Goal: Information Seeking & Learning: Check status

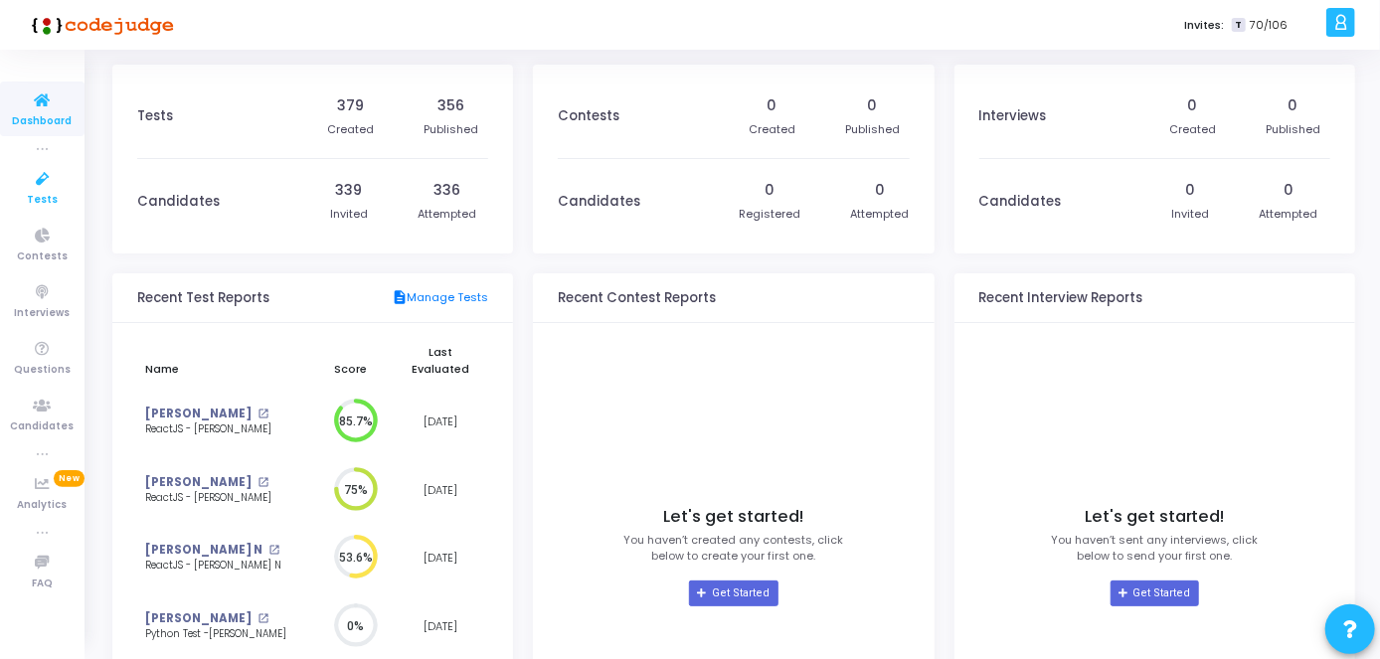
click at [52, 184] on icon at bounding box center [43, 179] width 42 height 25
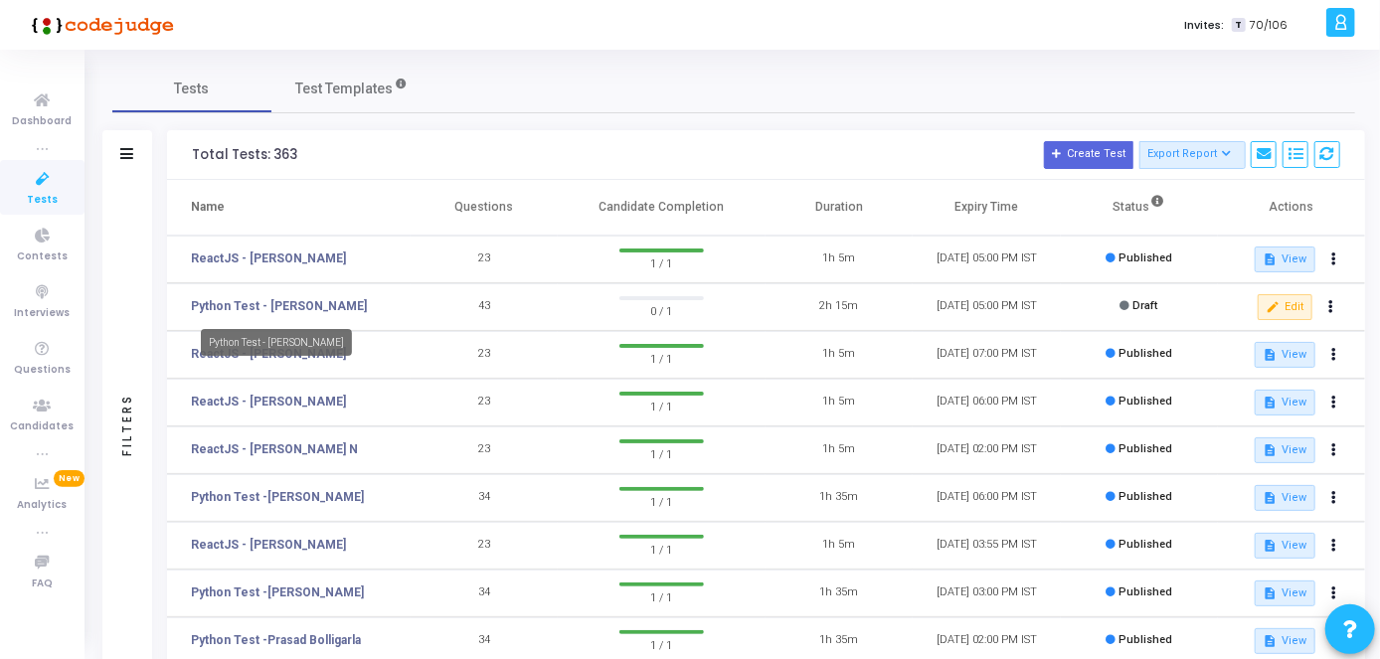
click at [296, 361] on mat-tooltip-component "Python Test - [PERSON_NAME]" at bounding box center [276, 342] width 179 height 55
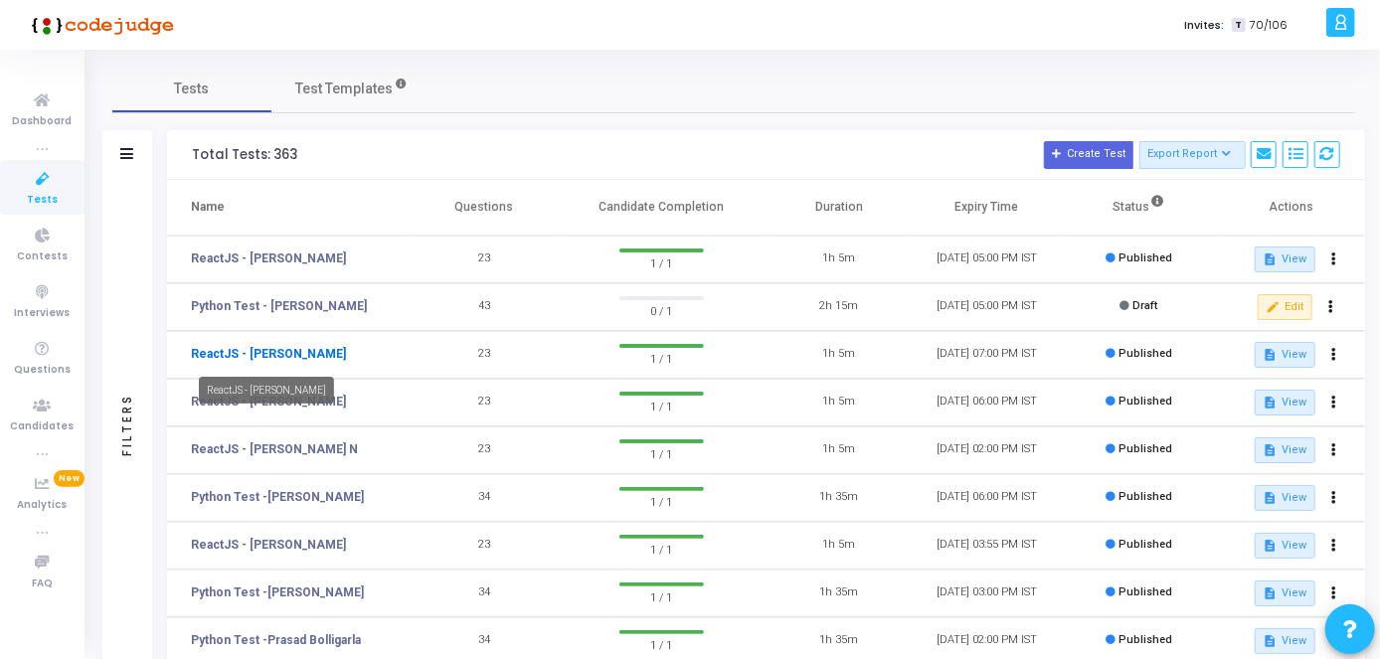
click at [275, 352] on link "ReactJS - [PERSON_NAME]" at bounding box center [268, 354] width 155 height 18
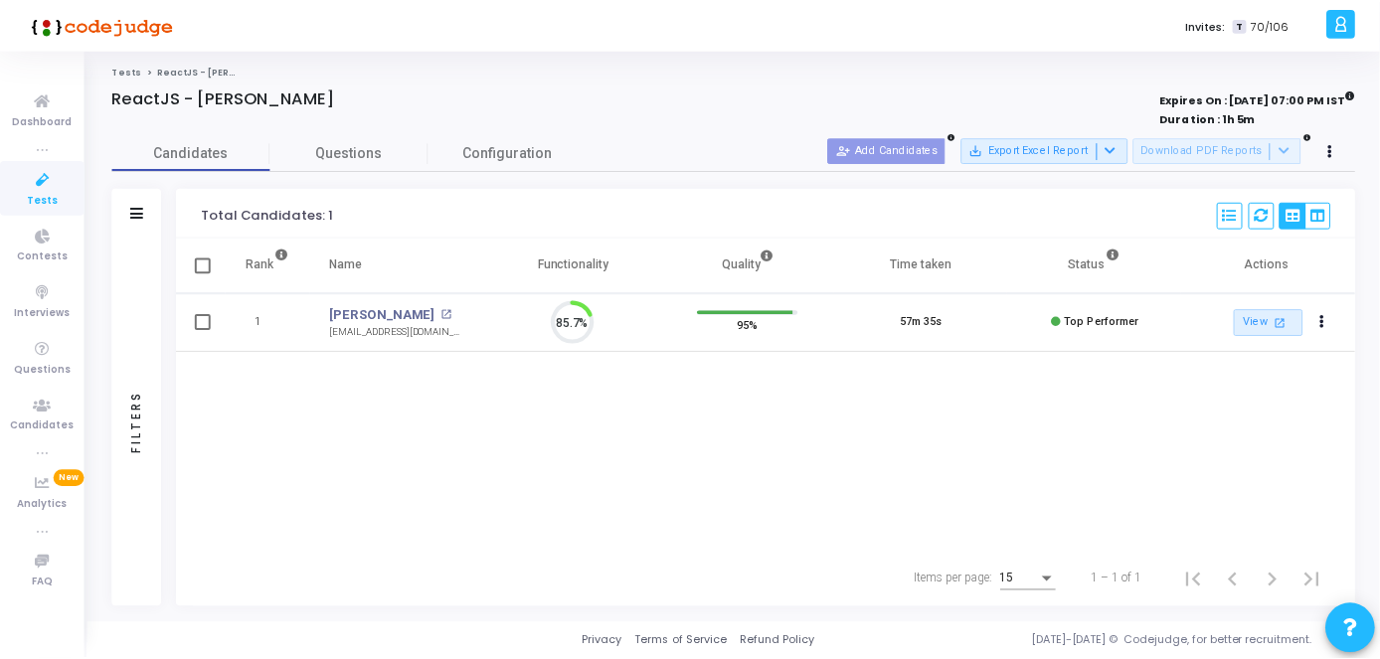
scroll to position [42, 50]
drag, startPoint x: 435, startPoint y: 320, endPoint x: 425, endPoint y: 313, distance: 12.1
click at [425, 313] on div "[PERSON_NAME] [PERSON_NAME] open_in_new" at bounding box center [400, 315] width 138 height 20
click at [425, 313] on link "[PERSON_NAME]" at bounding box center [384, 315] width 106 height 20
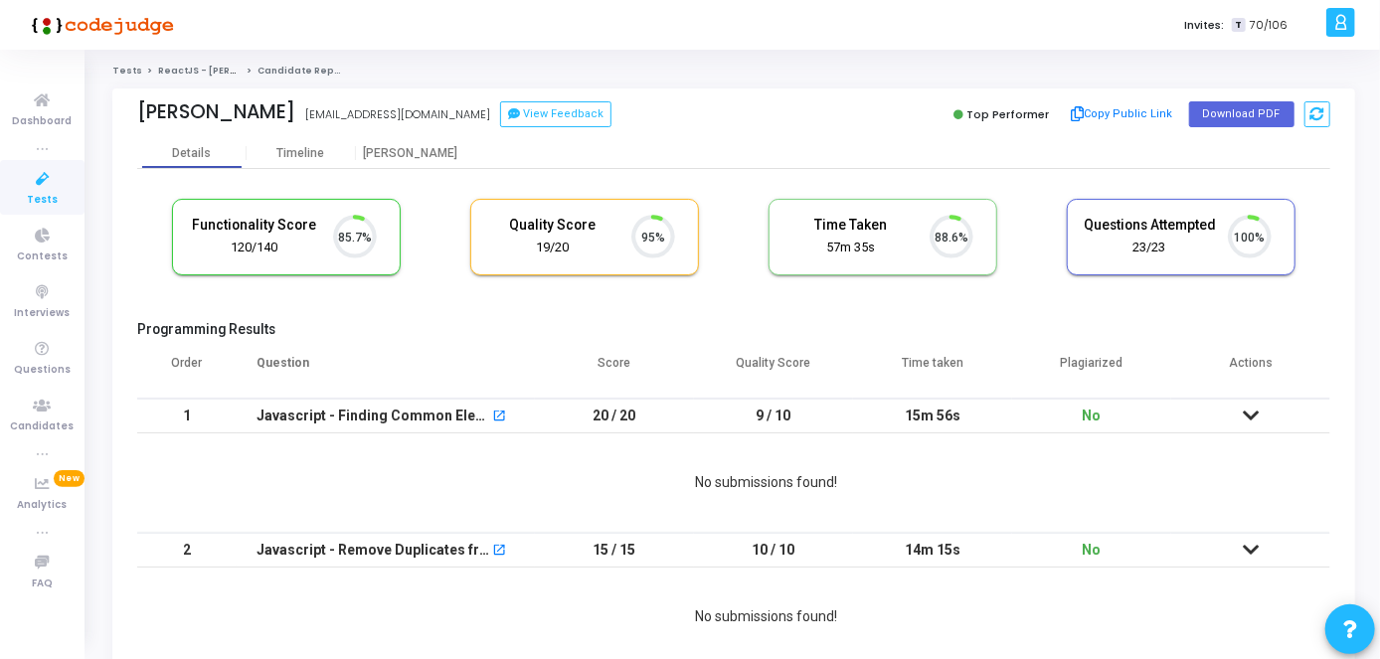
scroll to position [42, 50]
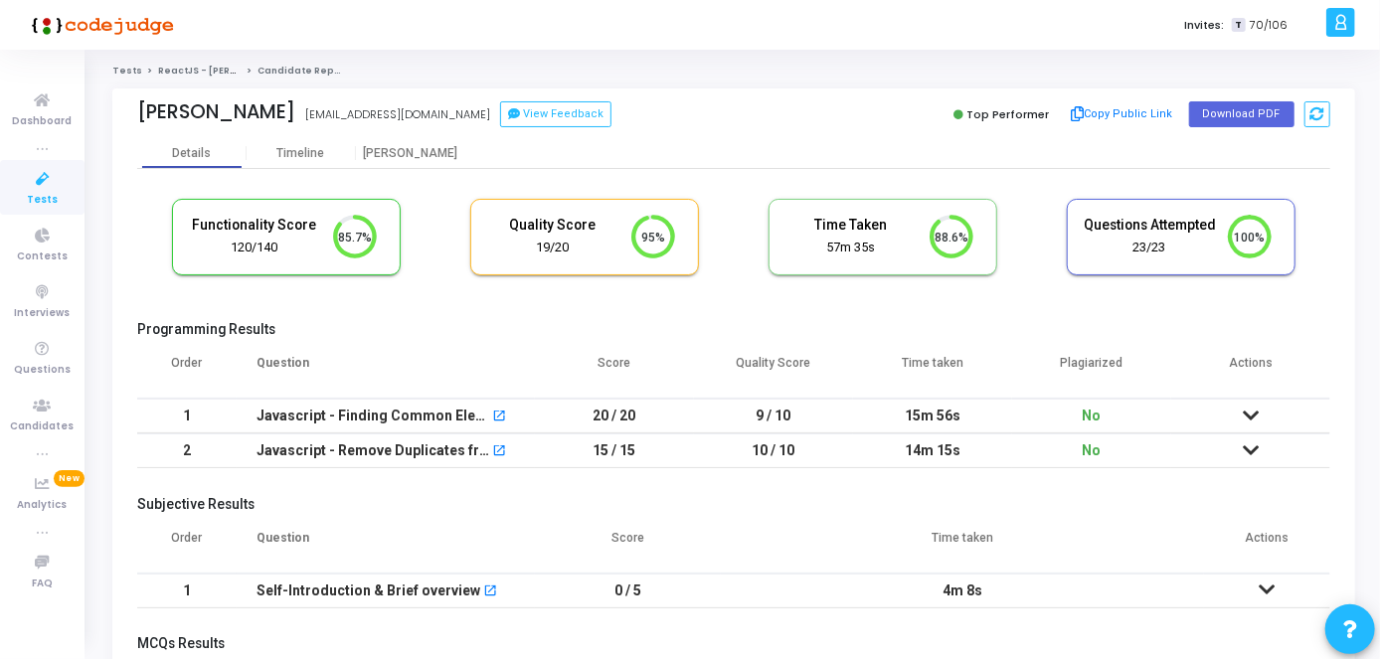
click at [1251, 414] on icon at bounding box center [1251, 416] width 16 height 14
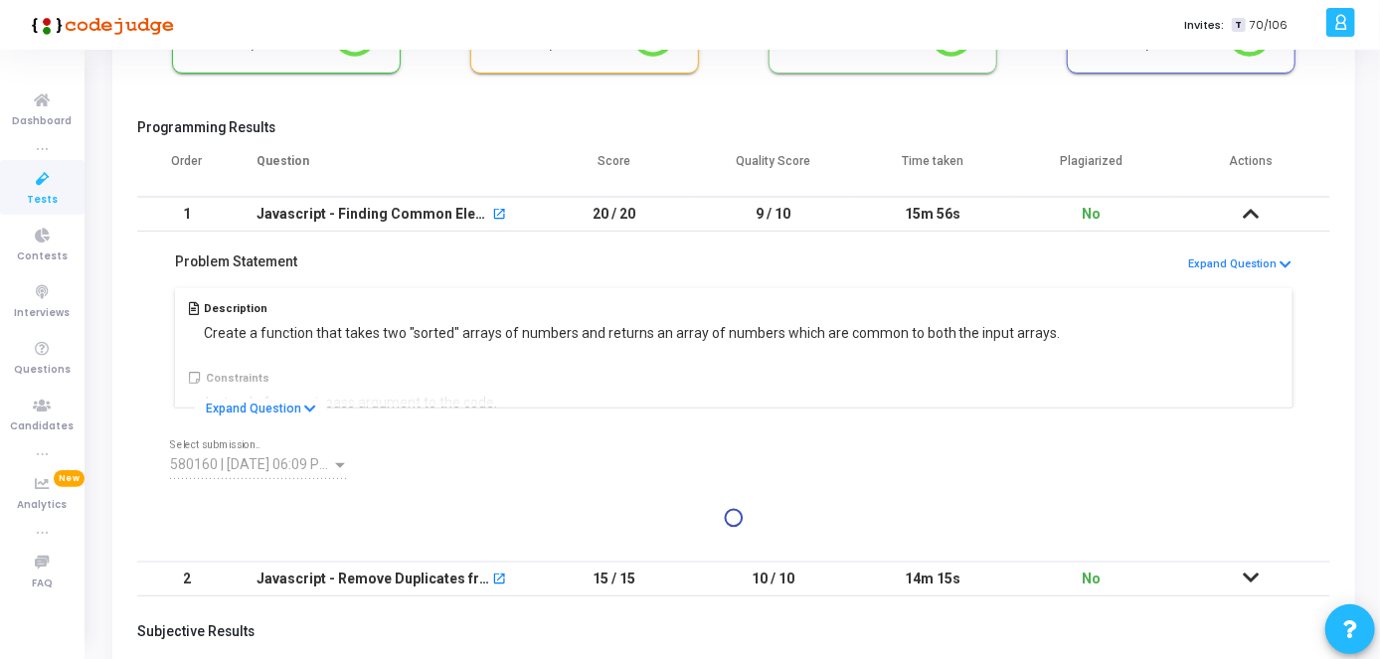
scroll to position [203, 0]
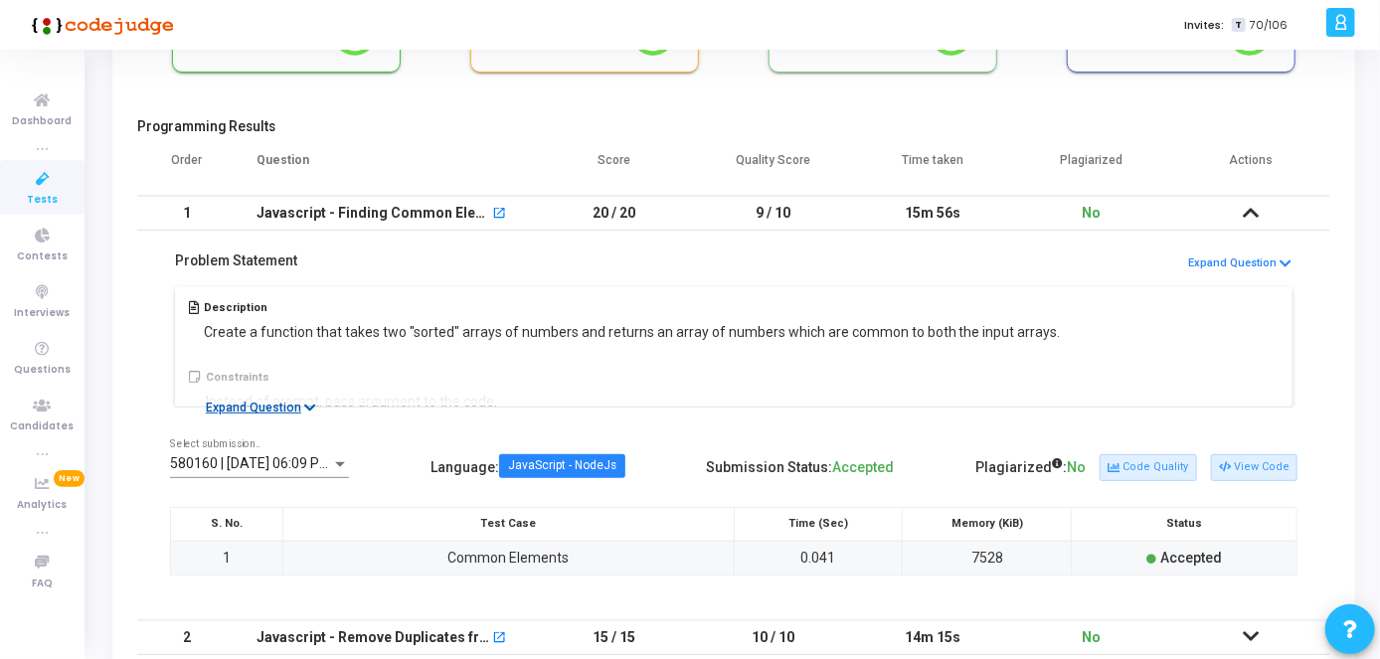
click at [306, 412] on icon at bounding box center [310, 408] width 12 height 13
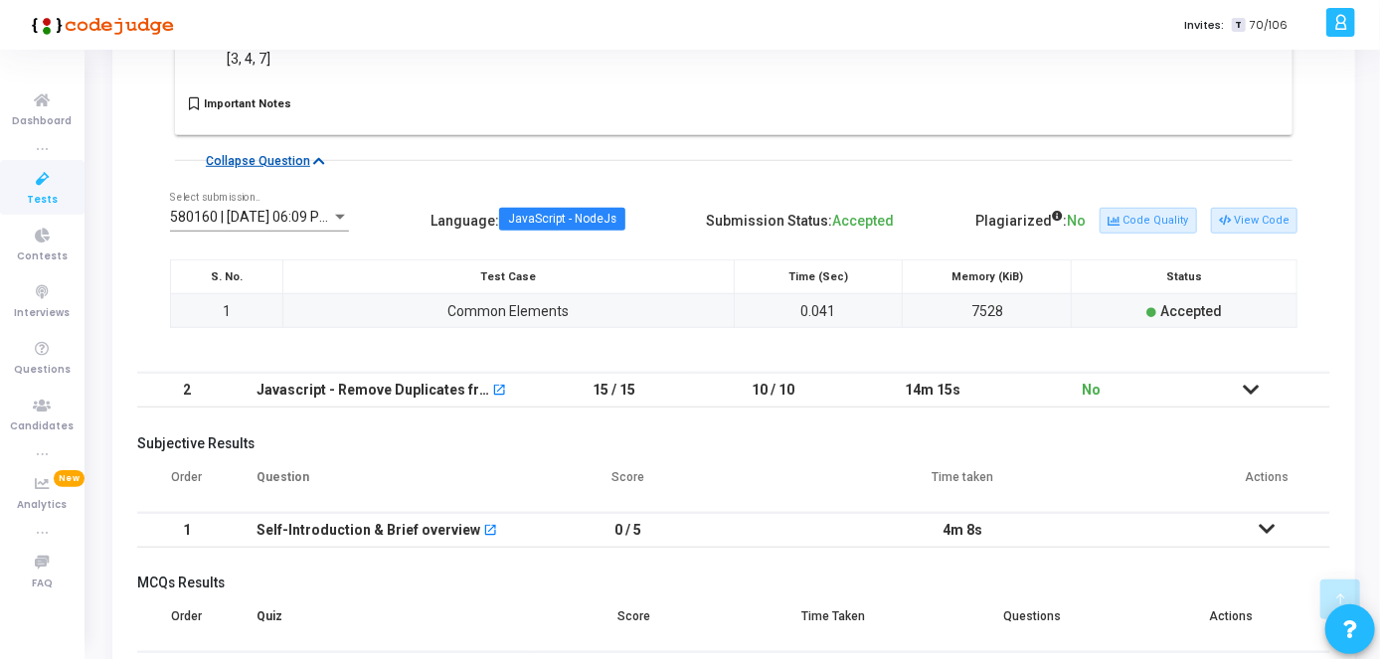
scroll to position [820, 0]
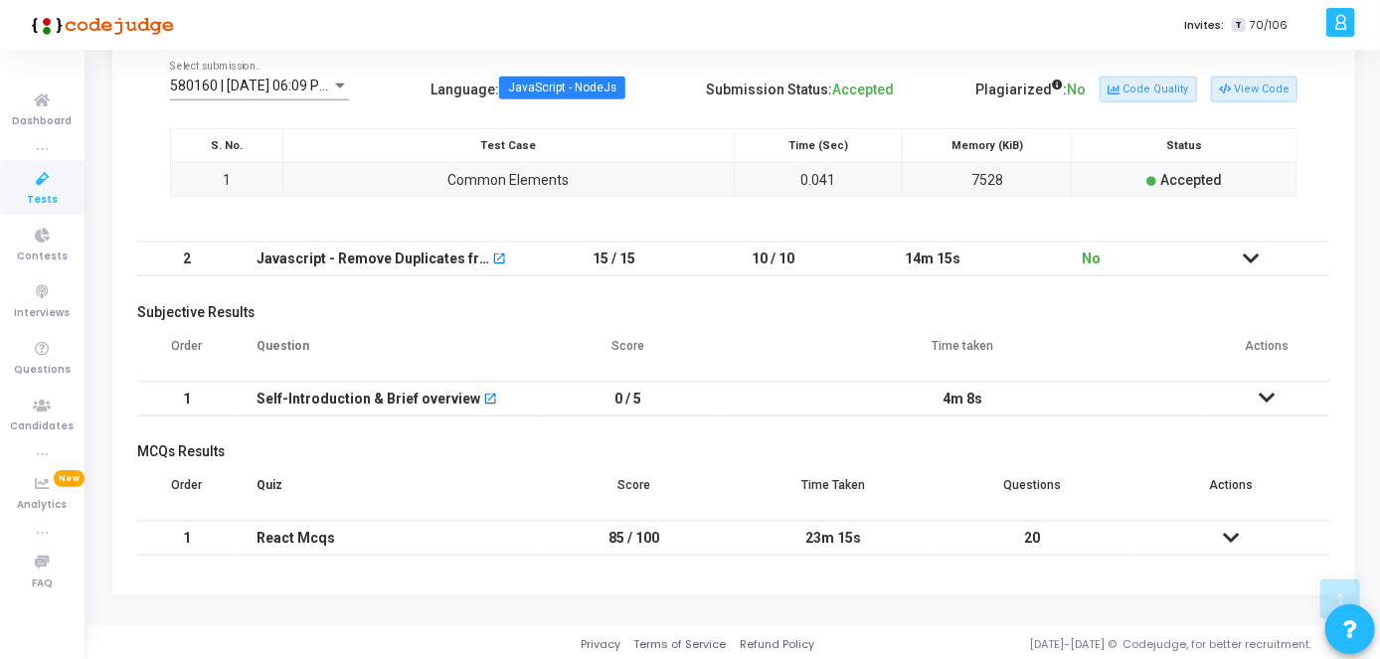
click at [1254, 258] on icon at bounding box center [1251, 259] width 16 height 14
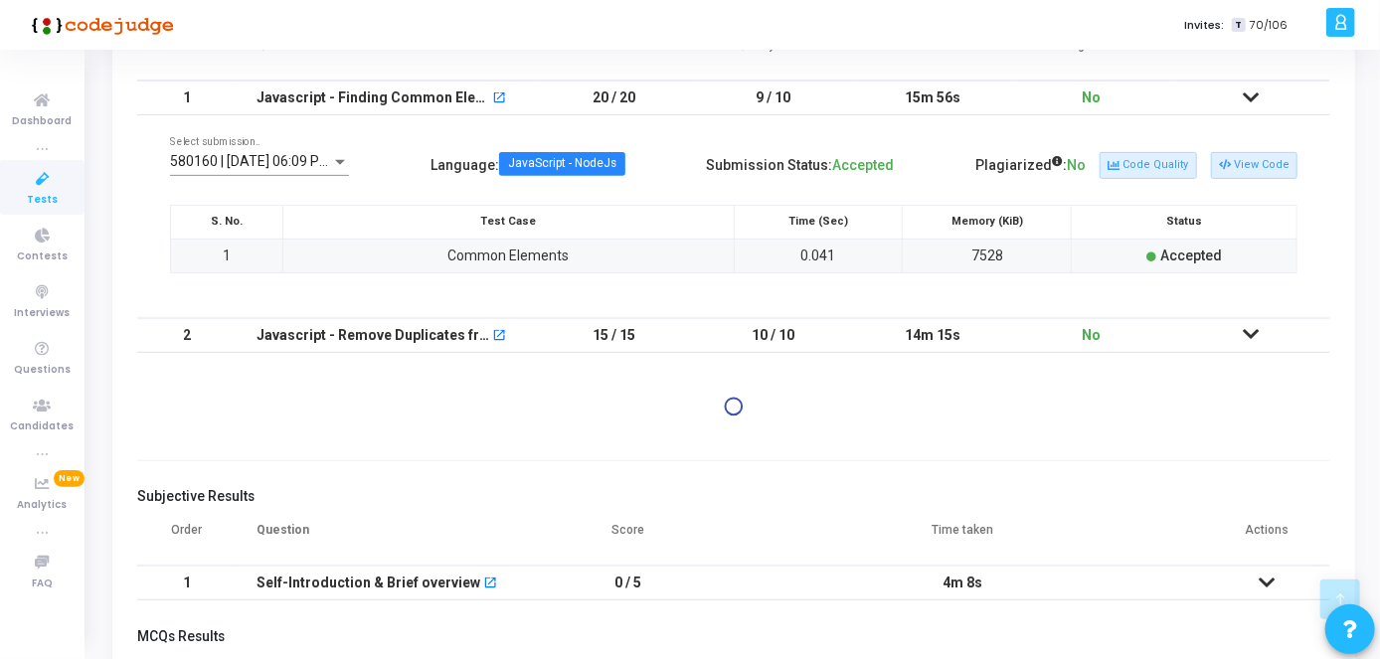
scroll to position [300, 0]
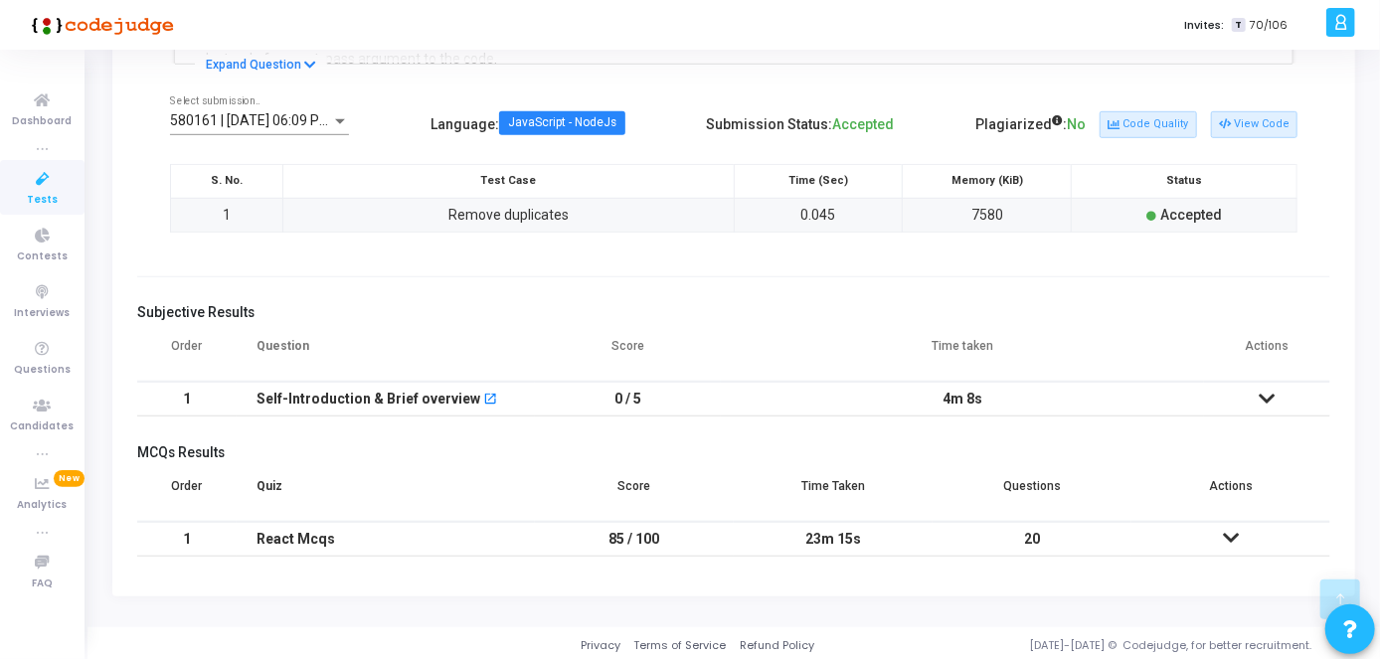
click at [1260, 393] on icon at bounding box center [1268, 399] width 16 height 14
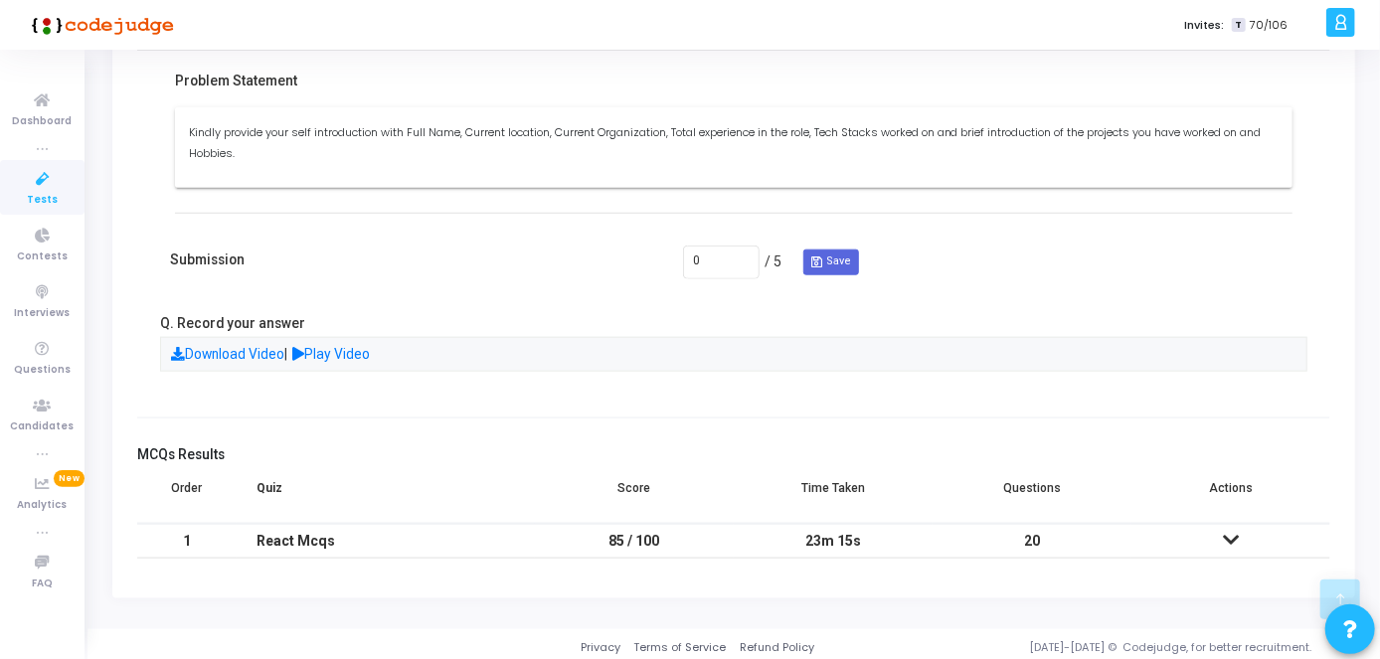
click at [367, 360] on div "Download Video | Play Video" at bounding box center [734, 354] width 1148 height 35
click at [366, 346] on link "Play Video" at bounding box center [332, 354] width 78 height 16
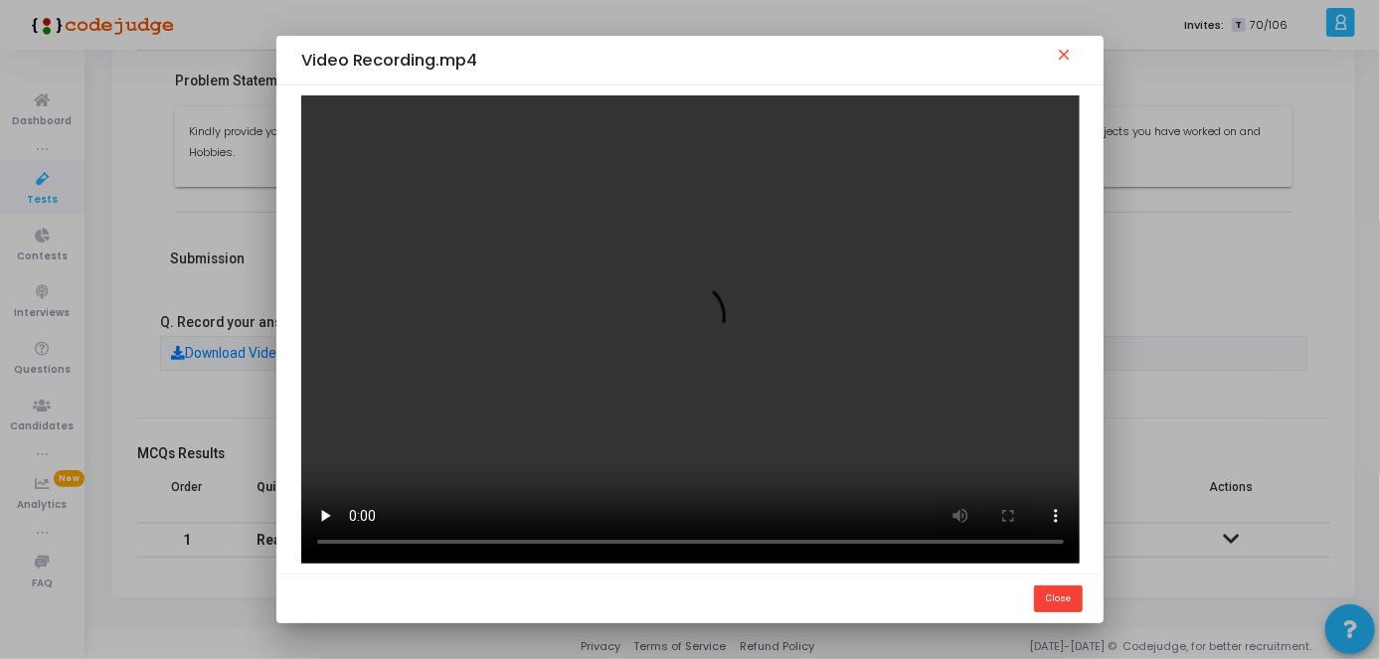
scroll to position [0, 0]
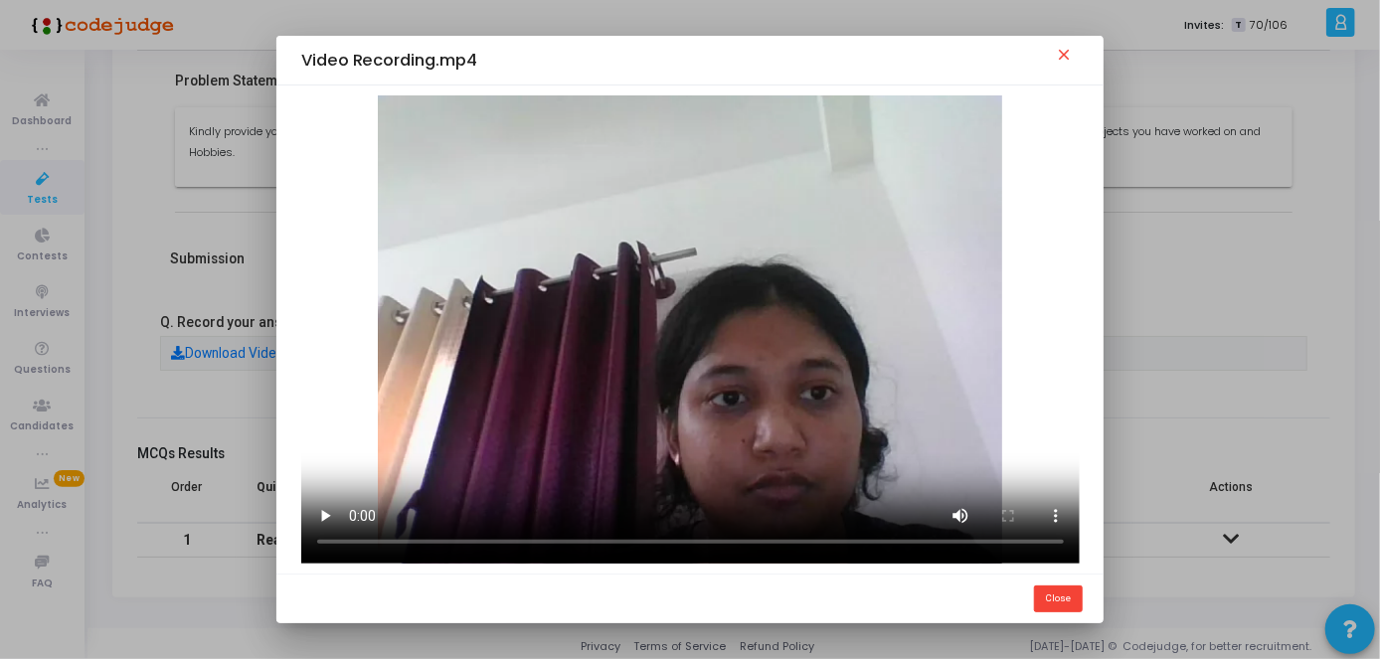
click at [376, 576] on div "Video Recording.mp4 close Close" at bounding box center [690, 330] width 828 height 588
click at [1076, 52] on mat-icon "close" at bounding box center [1067, 58] width 24 height 24
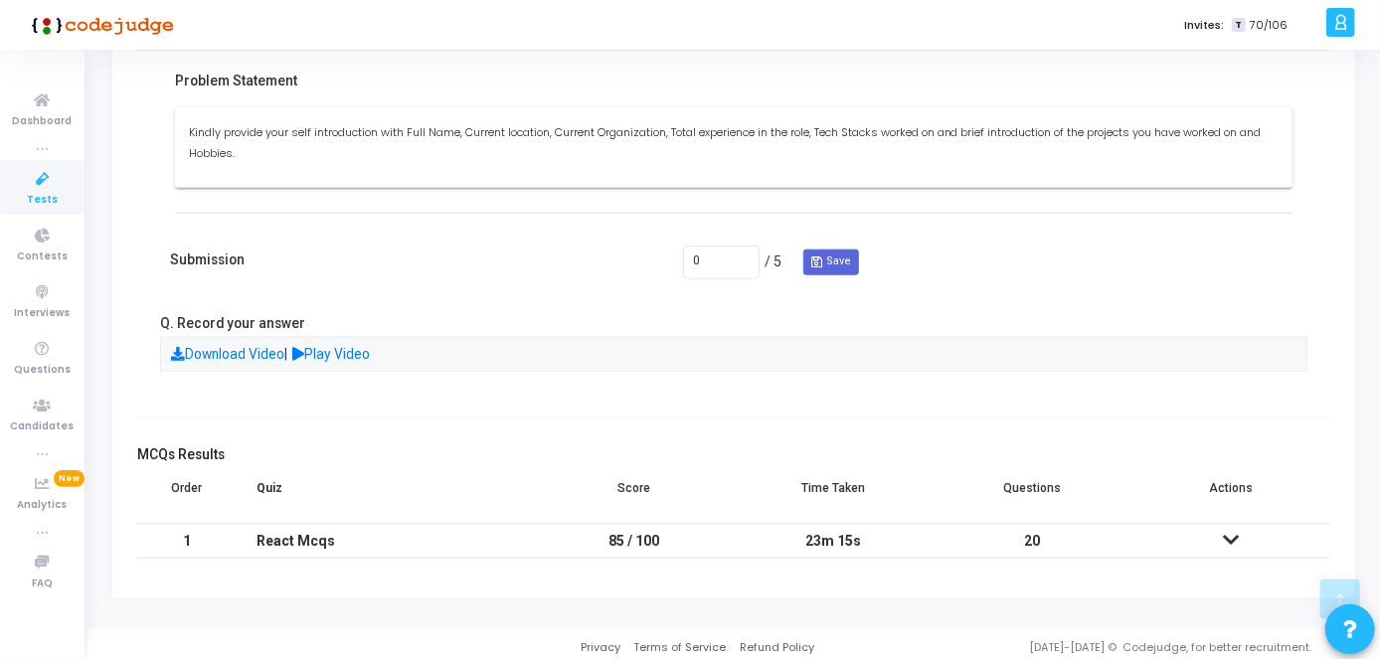
click at [53, 180] on icon at bounding box center [43, 179] width 42 height 25
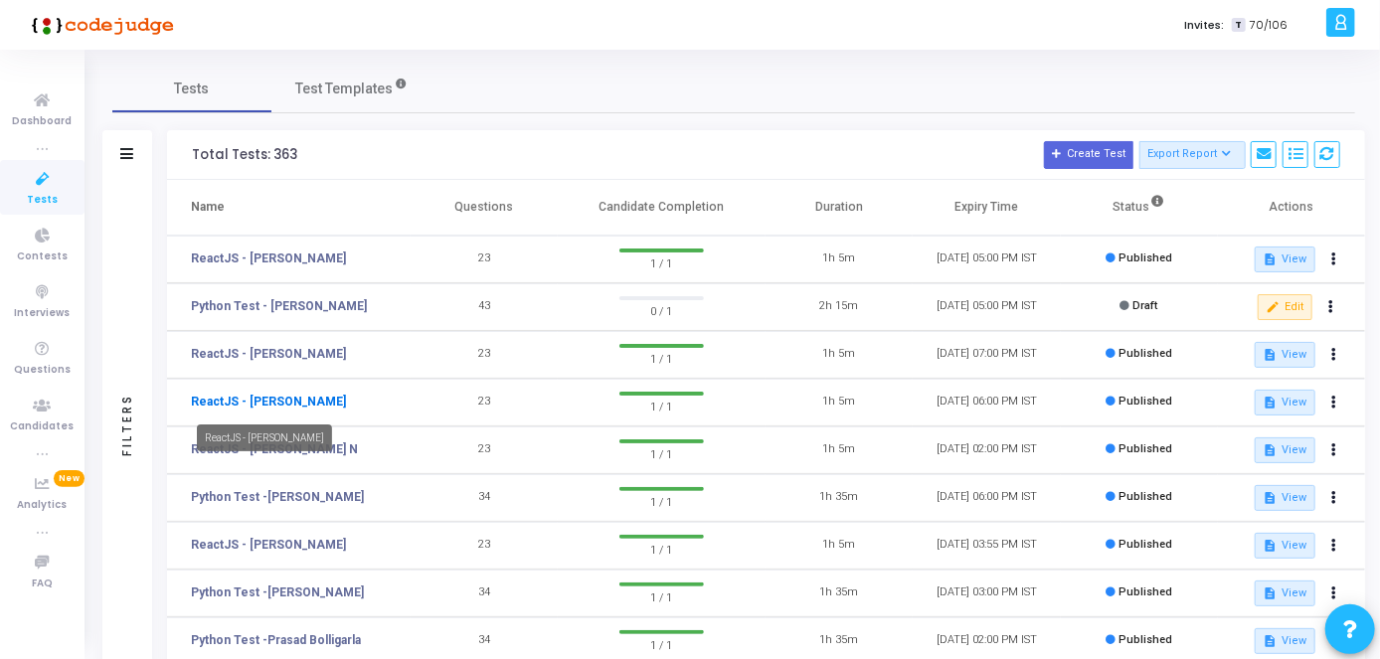
click at [326, 406] on link "ReactJS - [PERSON_NAME]" at bounding box center [268, 402] width 155 height 18
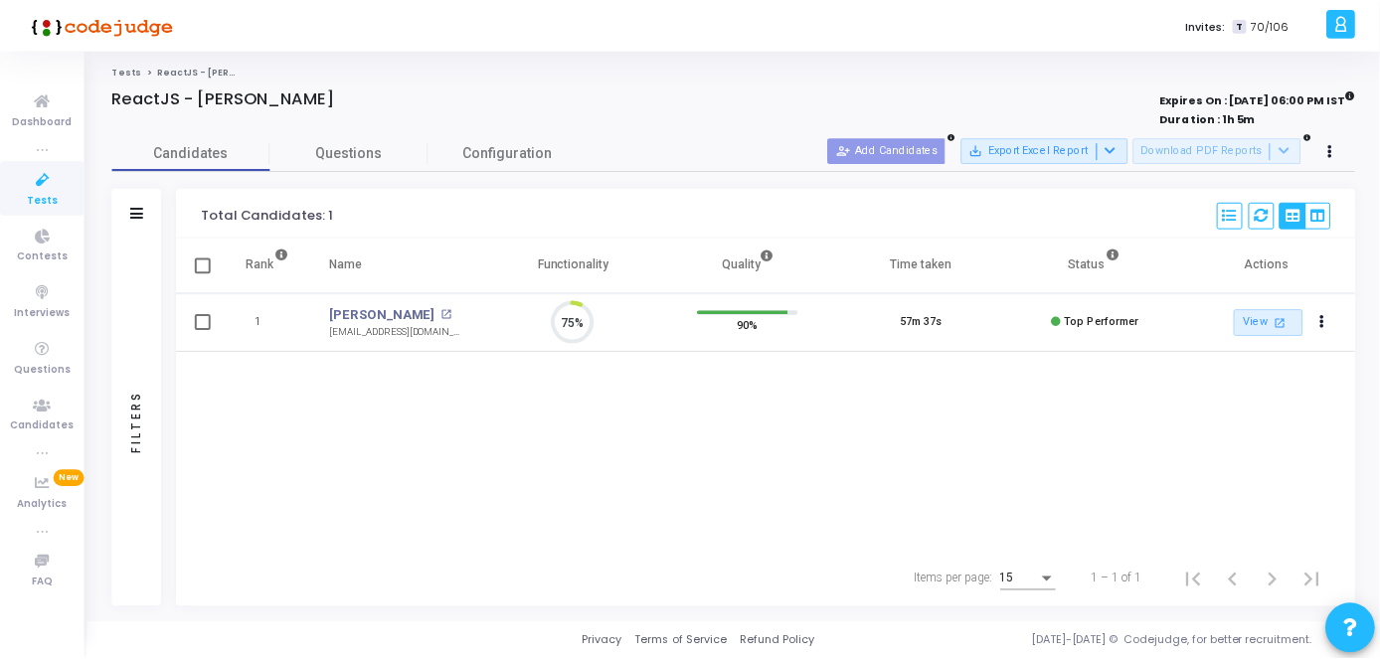
scroll to position [42, 50]
click at [392, 312] on link "[PERSON_NAME]" at bounding box center [384, 315] width 106 height 20
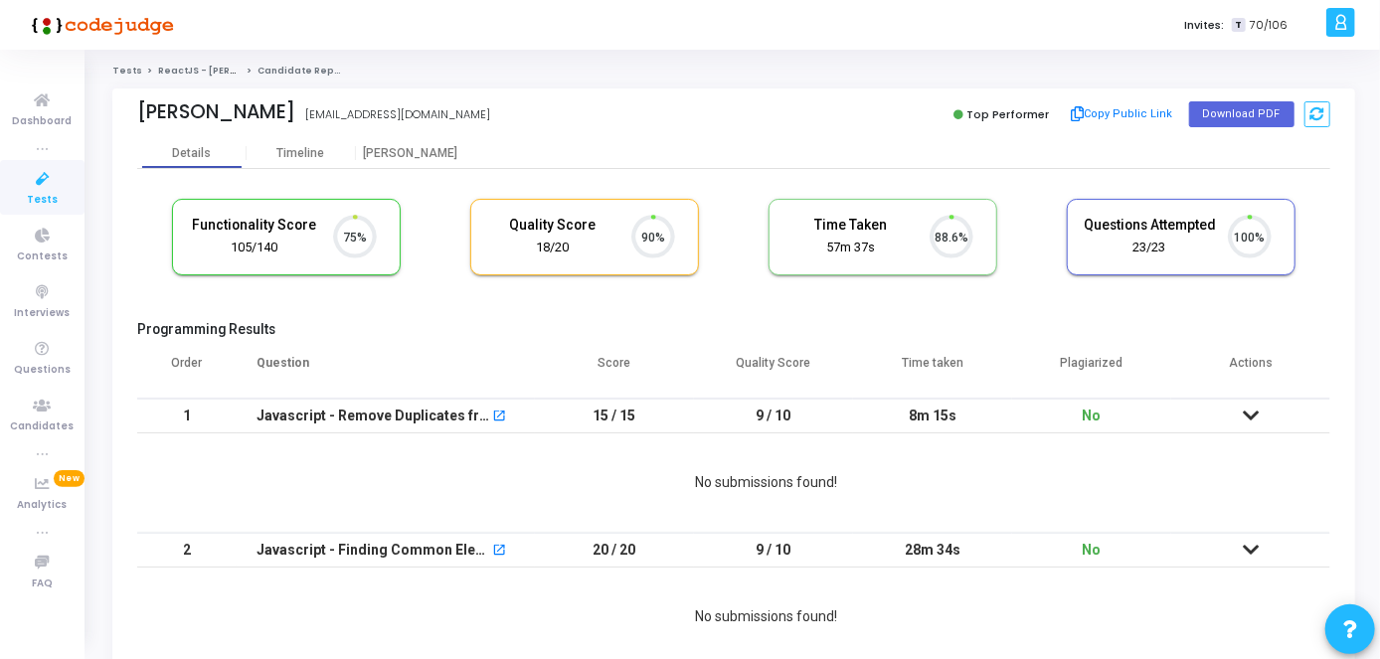
scroll to position [42, 50]
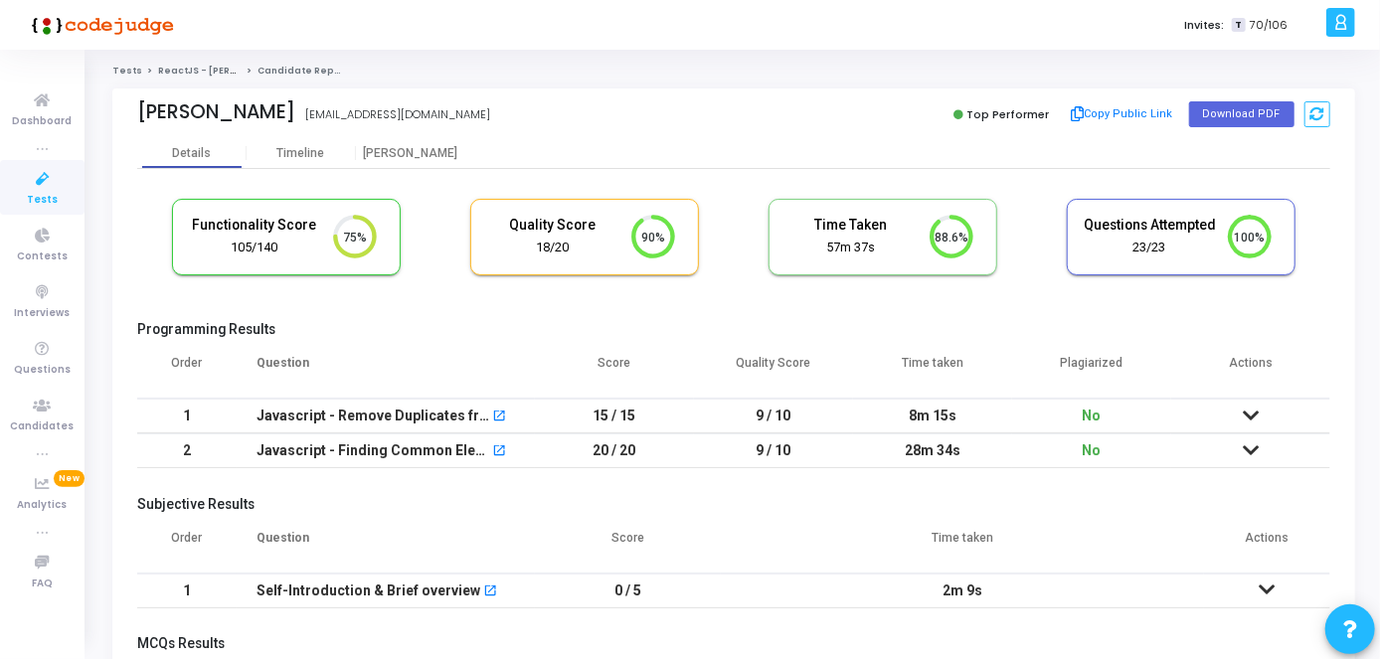
click at [1248, 424] on td at bounding box center [1251, 416] width 159 height 35
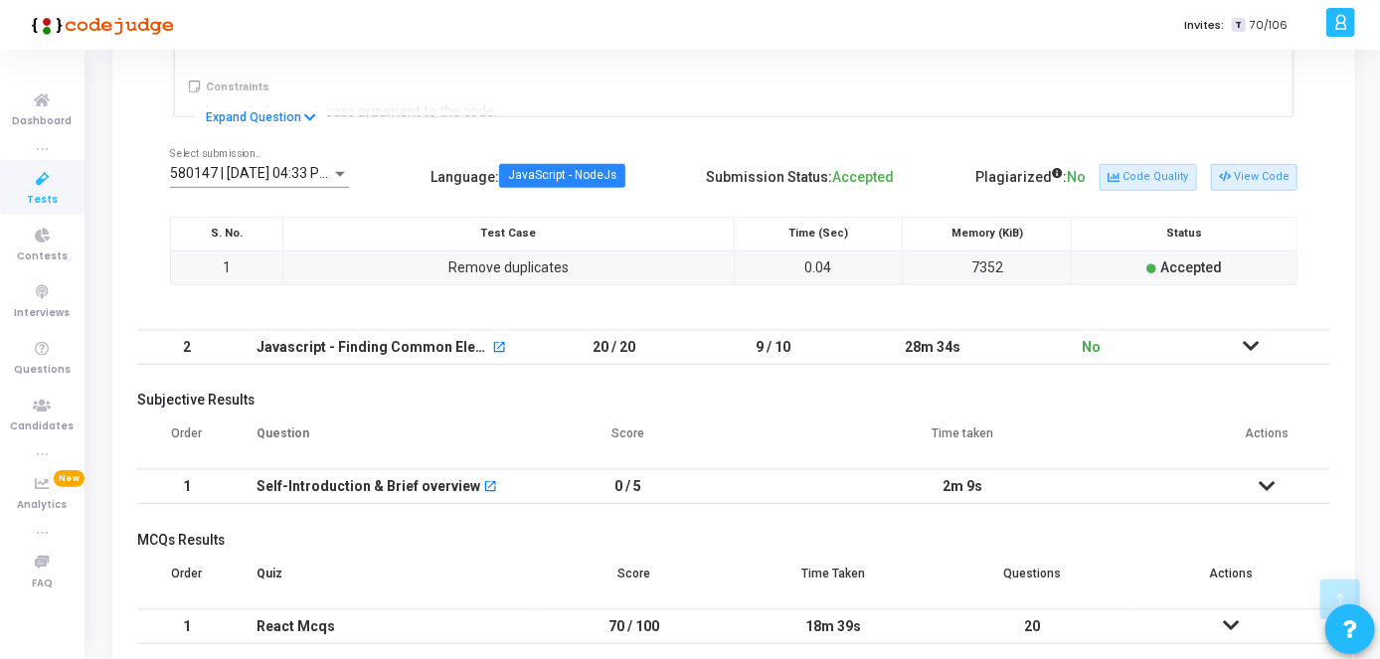
scroll to position [493, 0]
click at [1252, 352] on icon at bounding box center [1251, 346] width 16 height 14
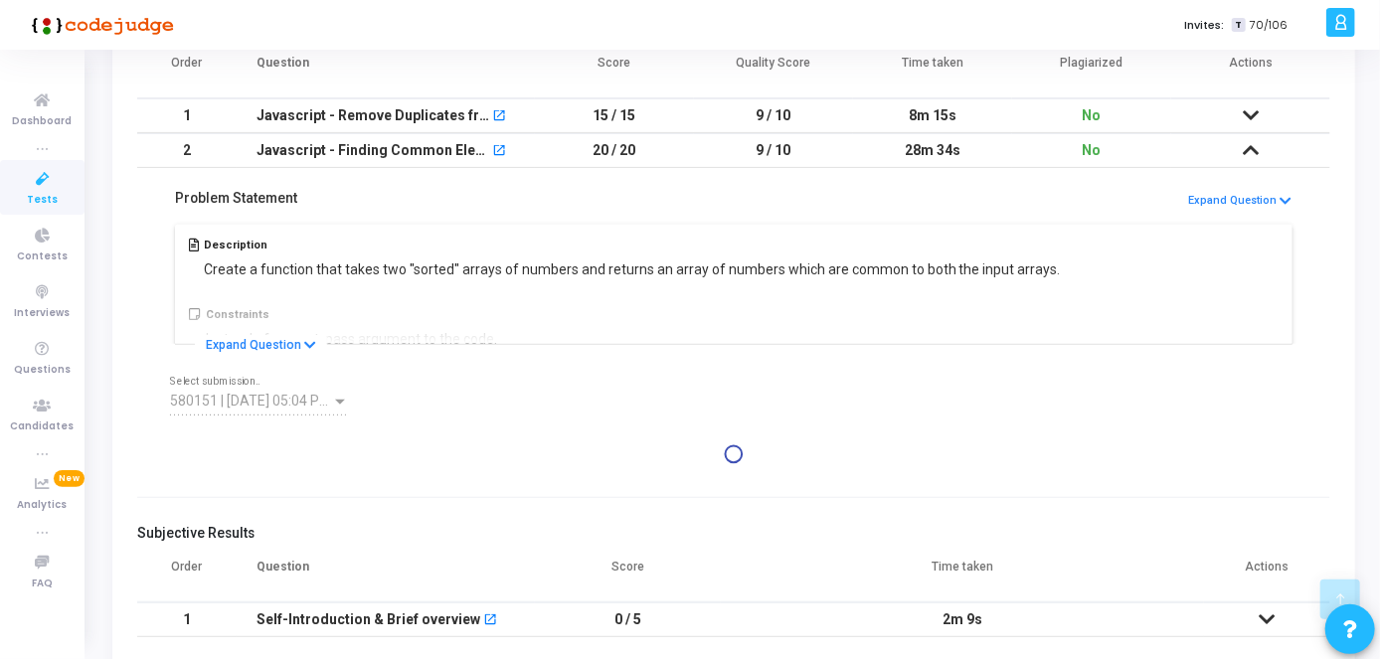
scroll to position [305, 0]
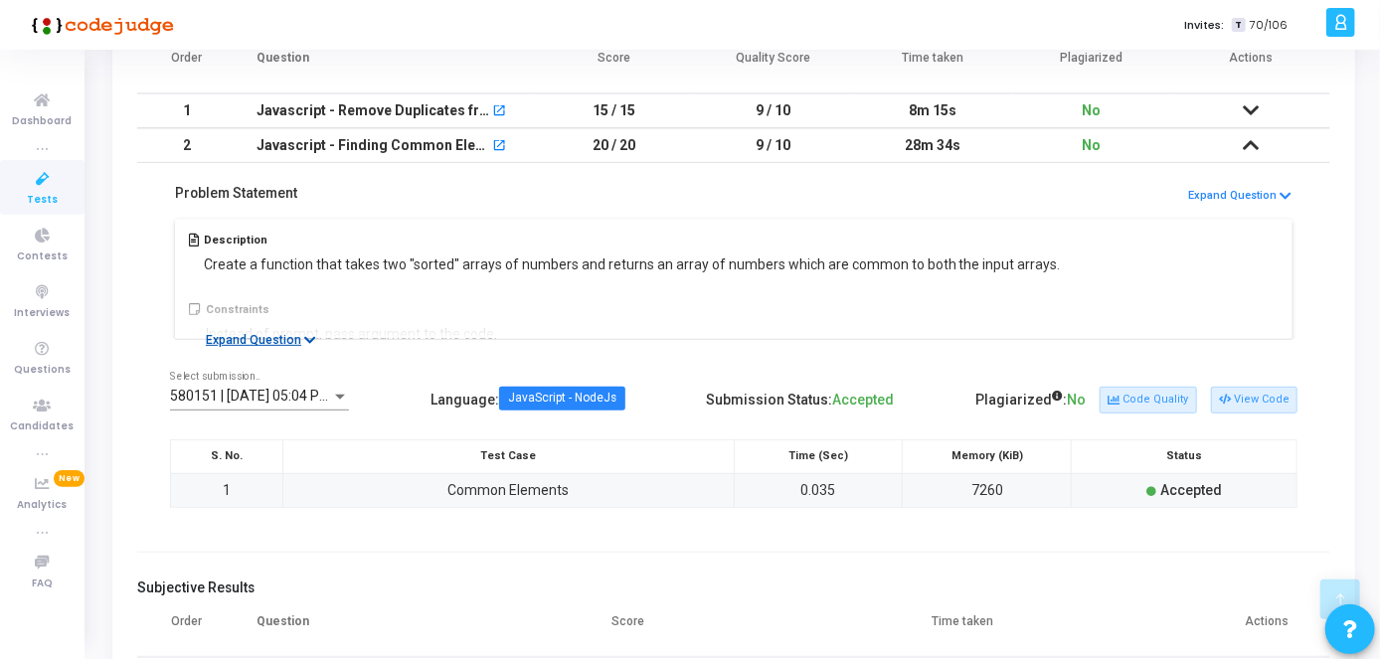
click at [304, 344] on icon at bounding box center [310, 340] width 12 height 13
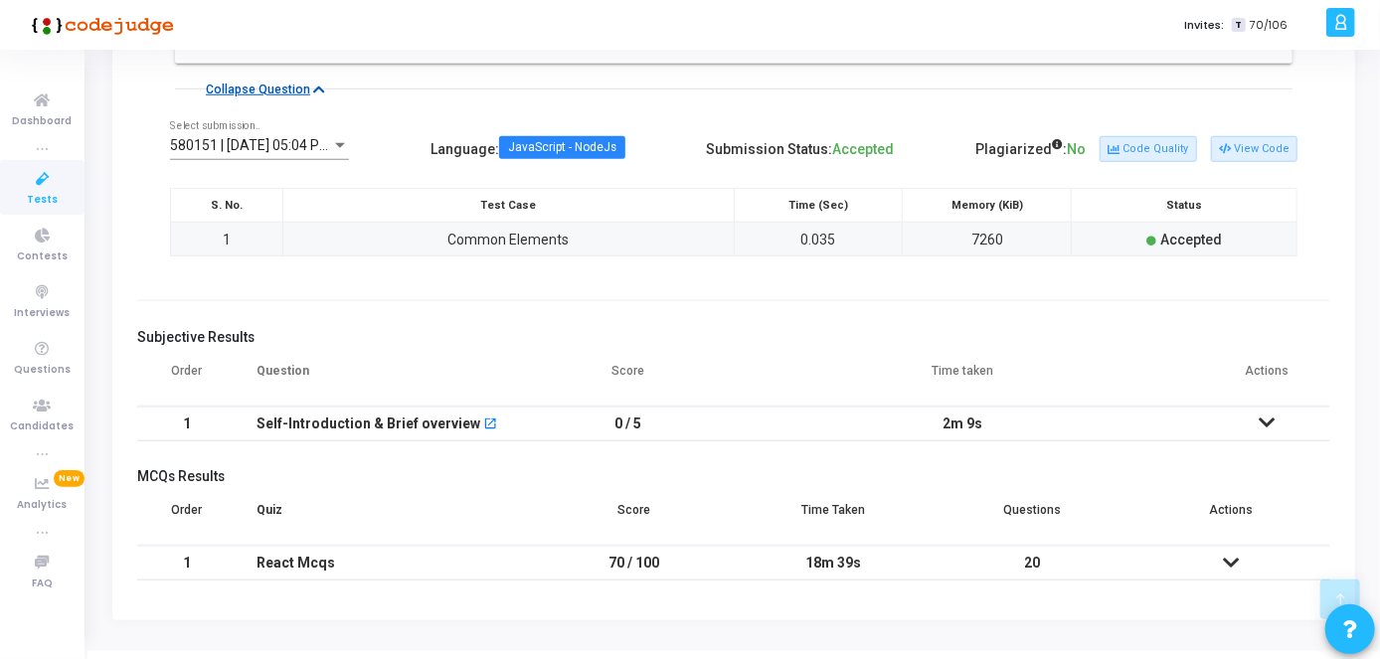
scroll to position [820, 0]
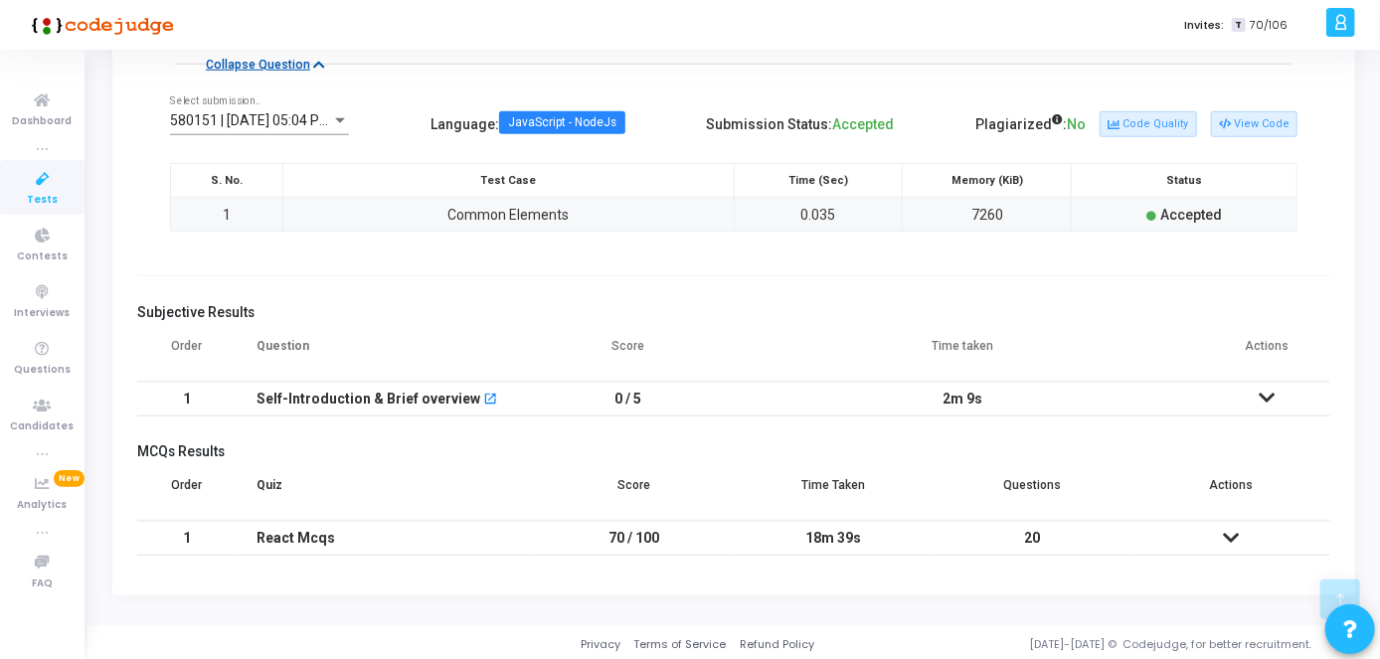
click at [1261, 391] on icon at bounding box center [1268, 398] width 16 height 14
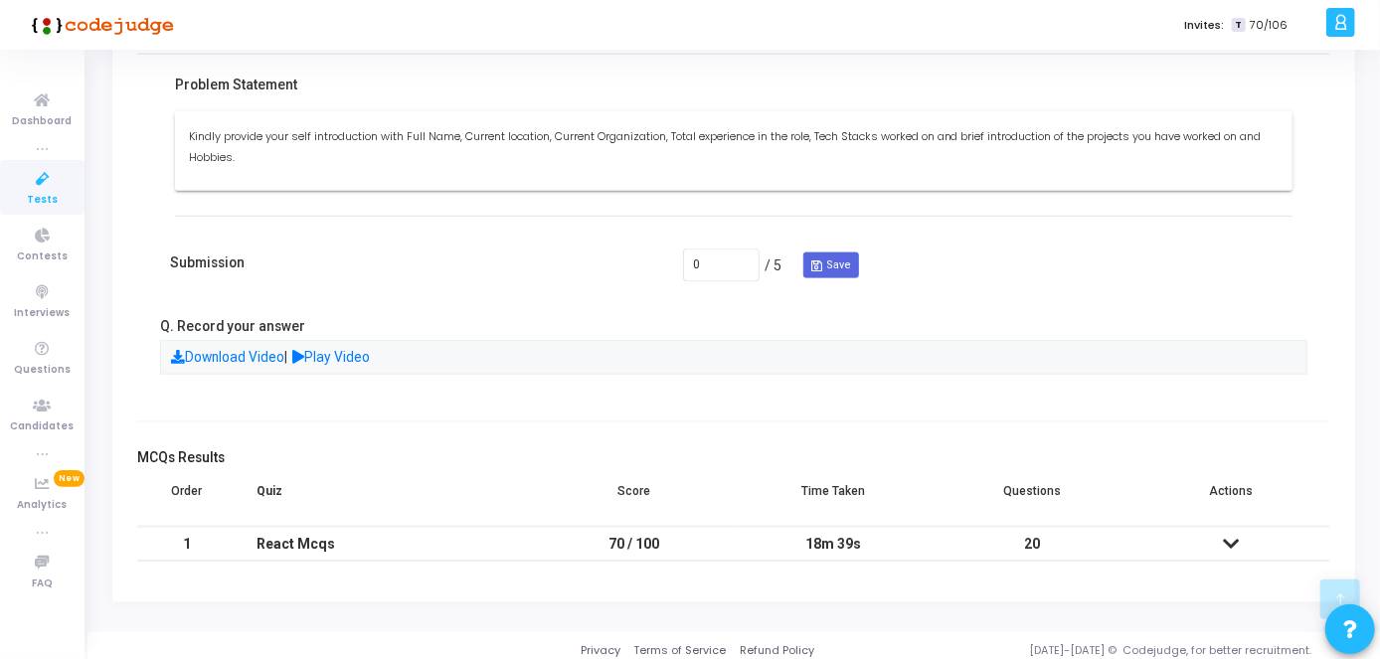
scroll to position [1187, 0]
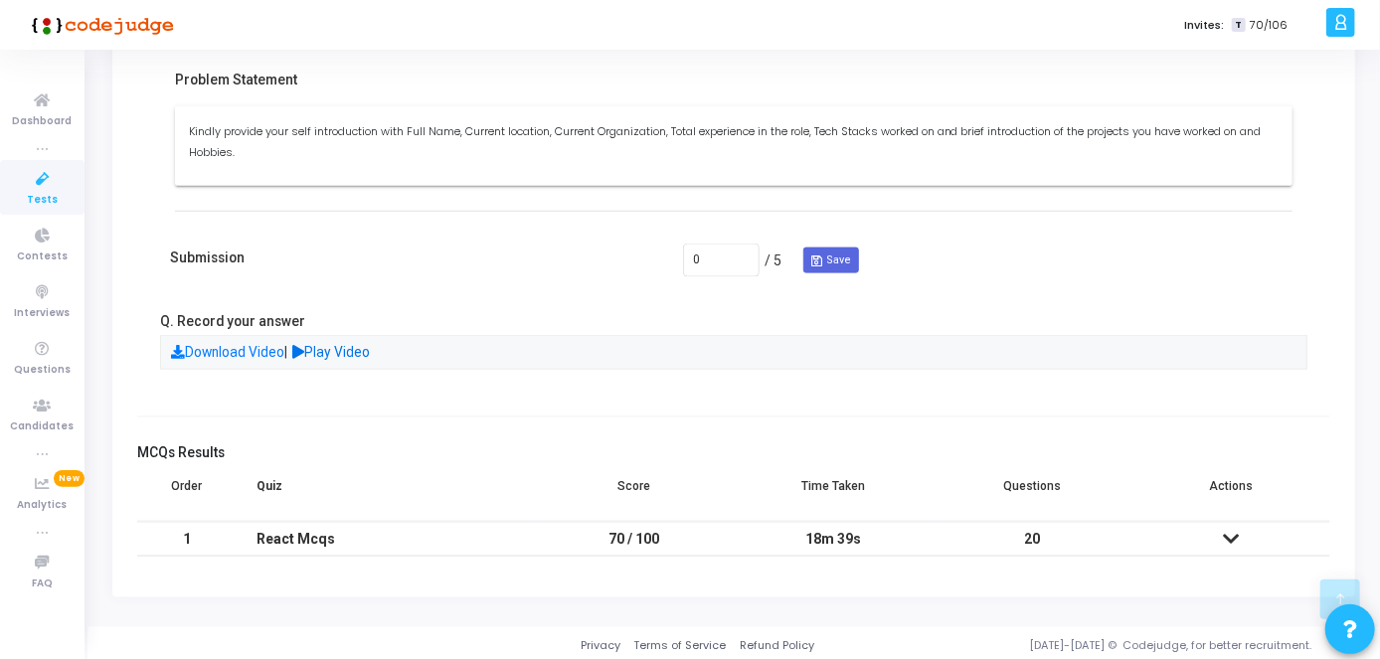
click at [338, 348] on link "Play Video" at bounding box center [332, 352] width 78 height 16
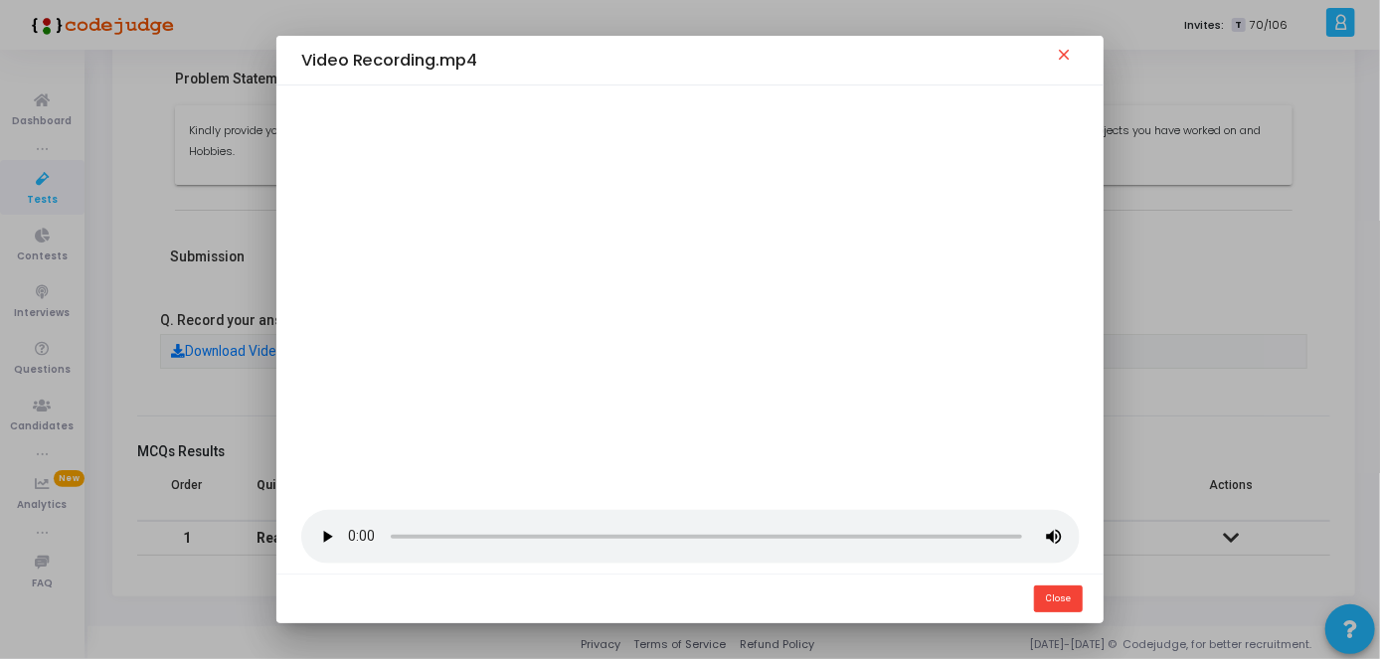
click at [1068, 55] on mat-icon "close" at bounding box center [1067, 58] width 24 height 24
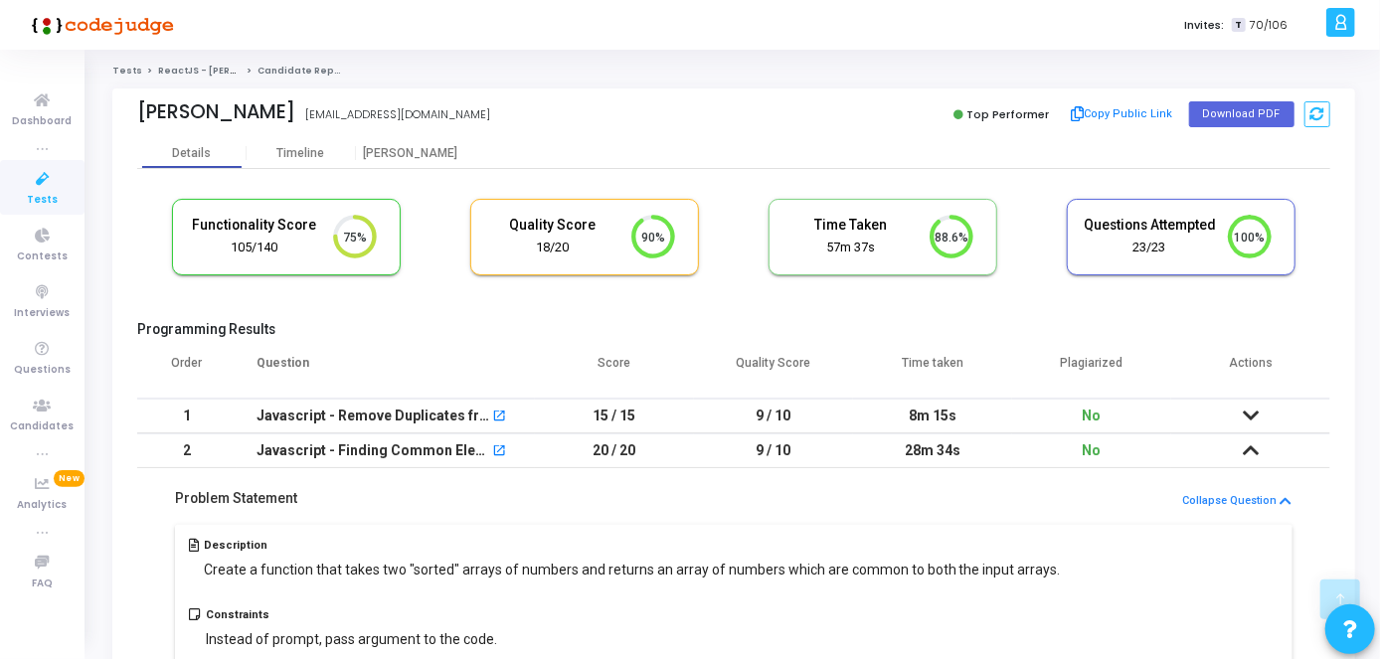
scroll to position [1187, 0]
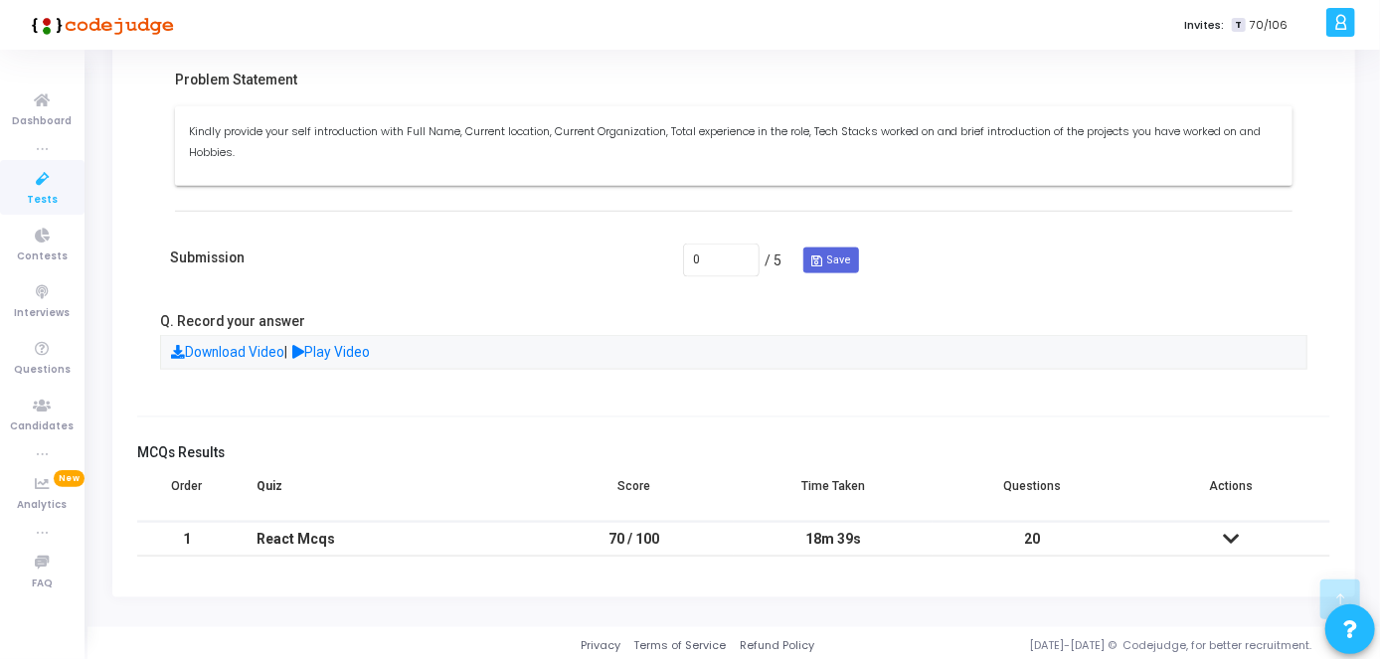
click at [38, 167] on icon at bounding box center [43, 179] width 42 height 25
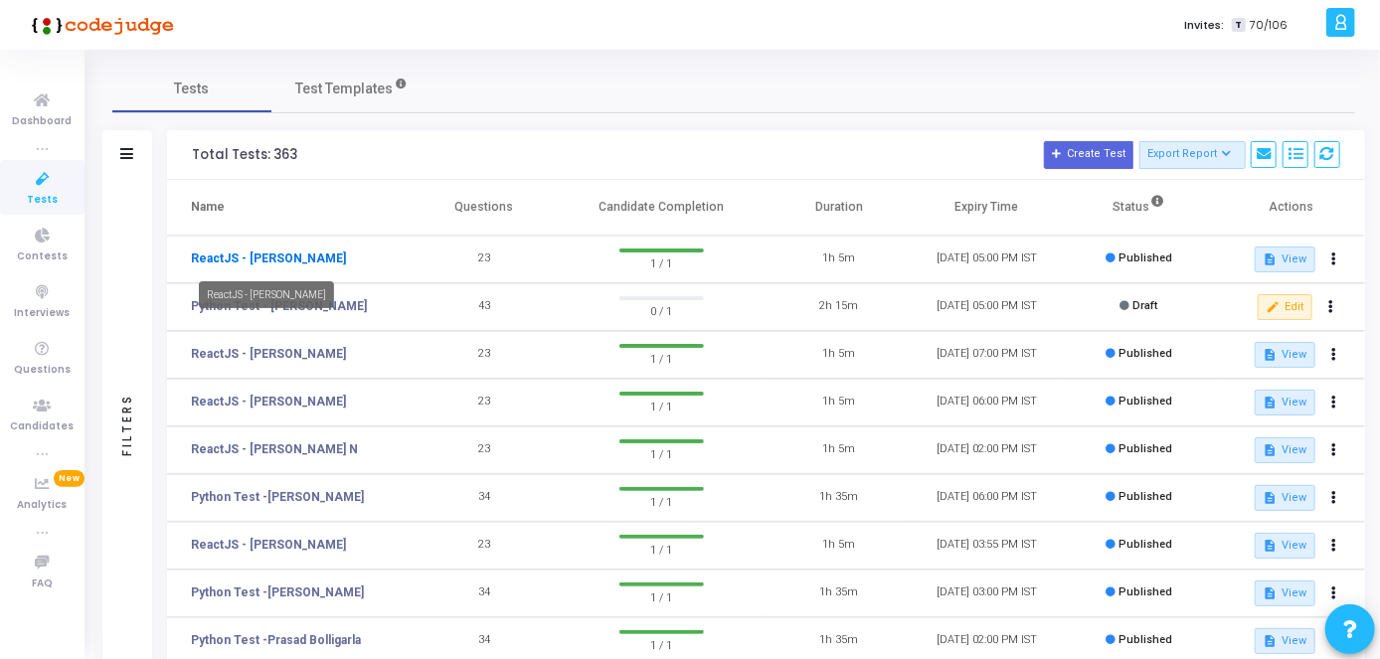
click at [238, 257] on link "ReactJS - [PERSON_NAME]" at bounding box center [268, 259] width 155 height 18
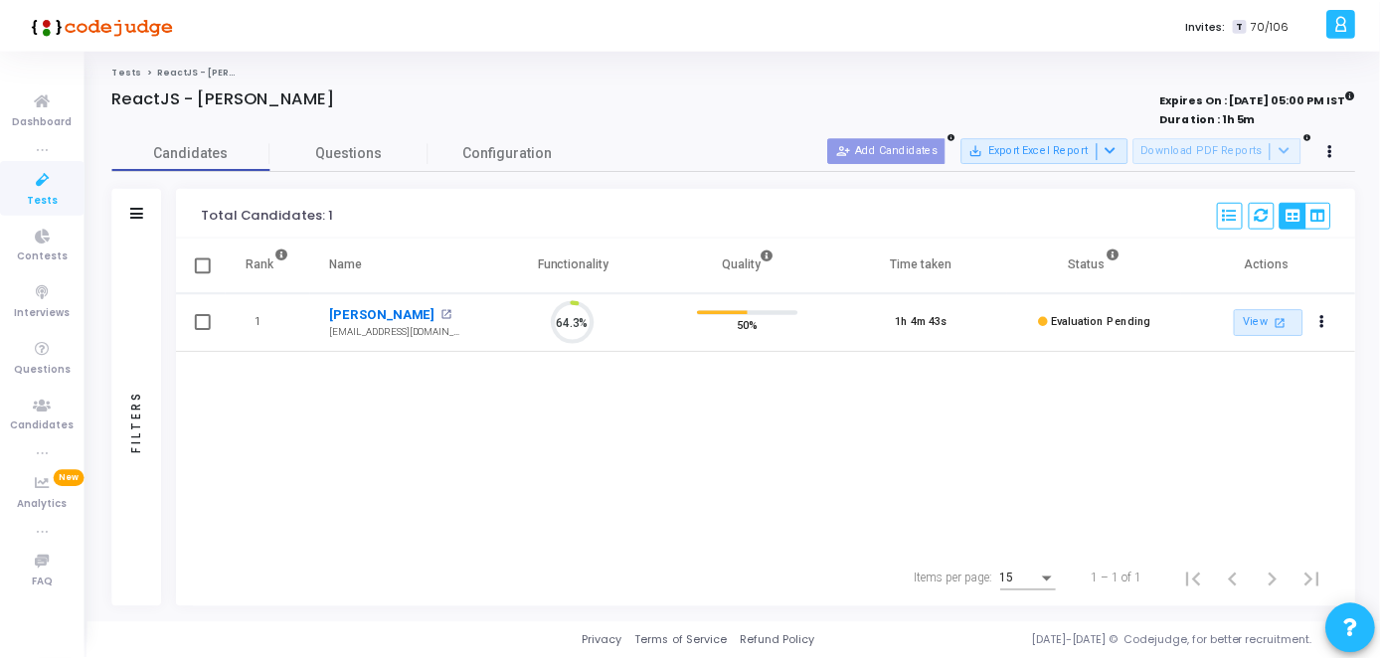
scroll to position [42, 50]
click at [404, 311] on link "[PERSON_NAME]" at bounding box center [384, 315] width 106 height 20
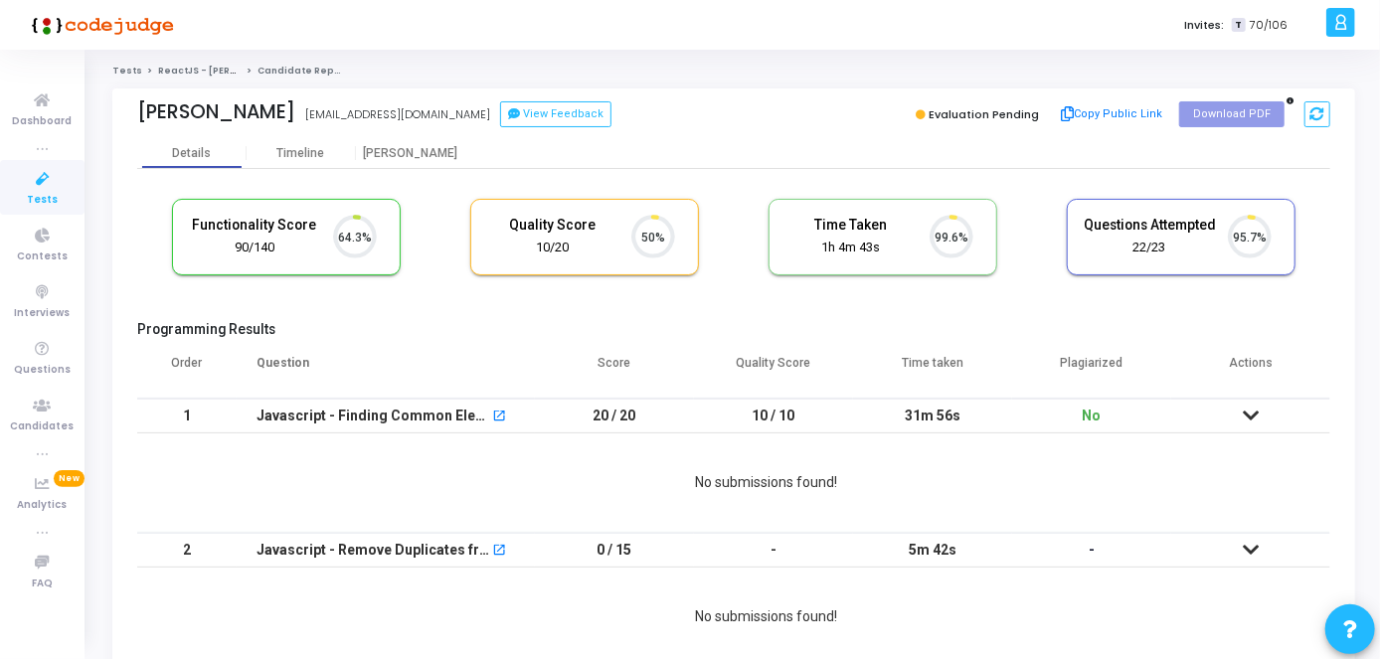
scroll to position [42, 50]
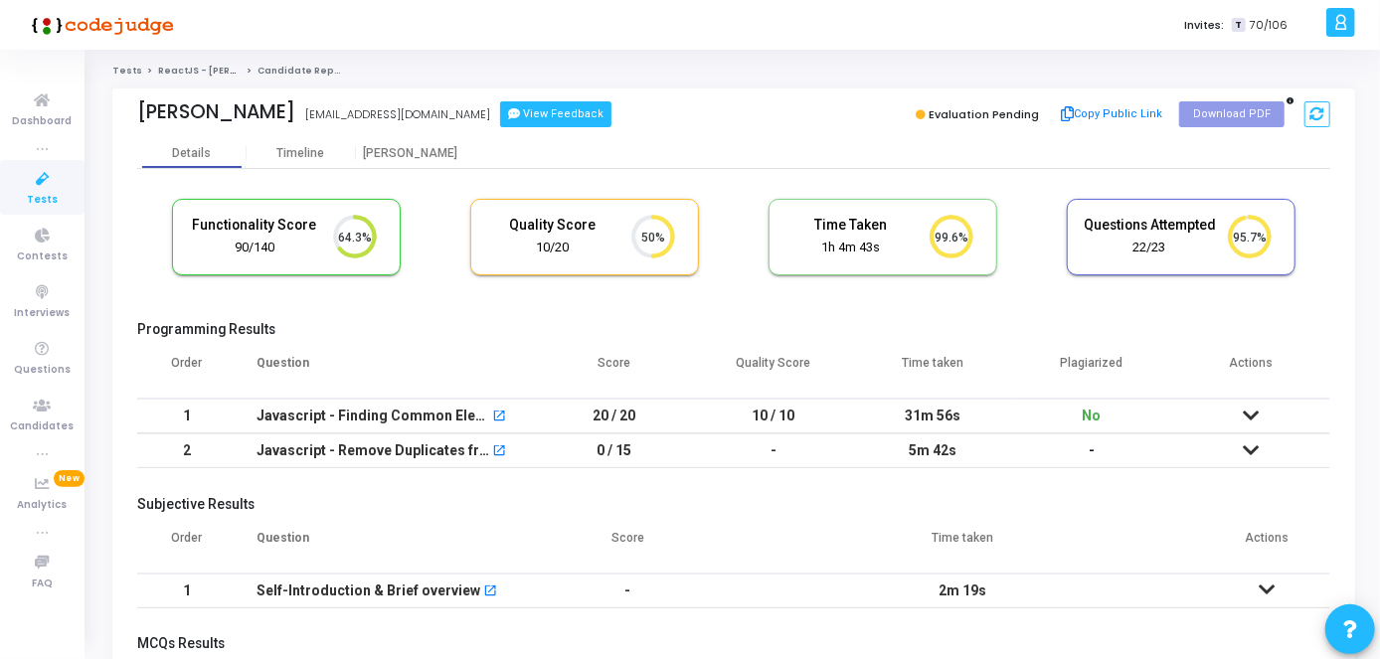
click at [586, 118] on button "View Feedback" at bounding box center [555, 114] width 111 height 26
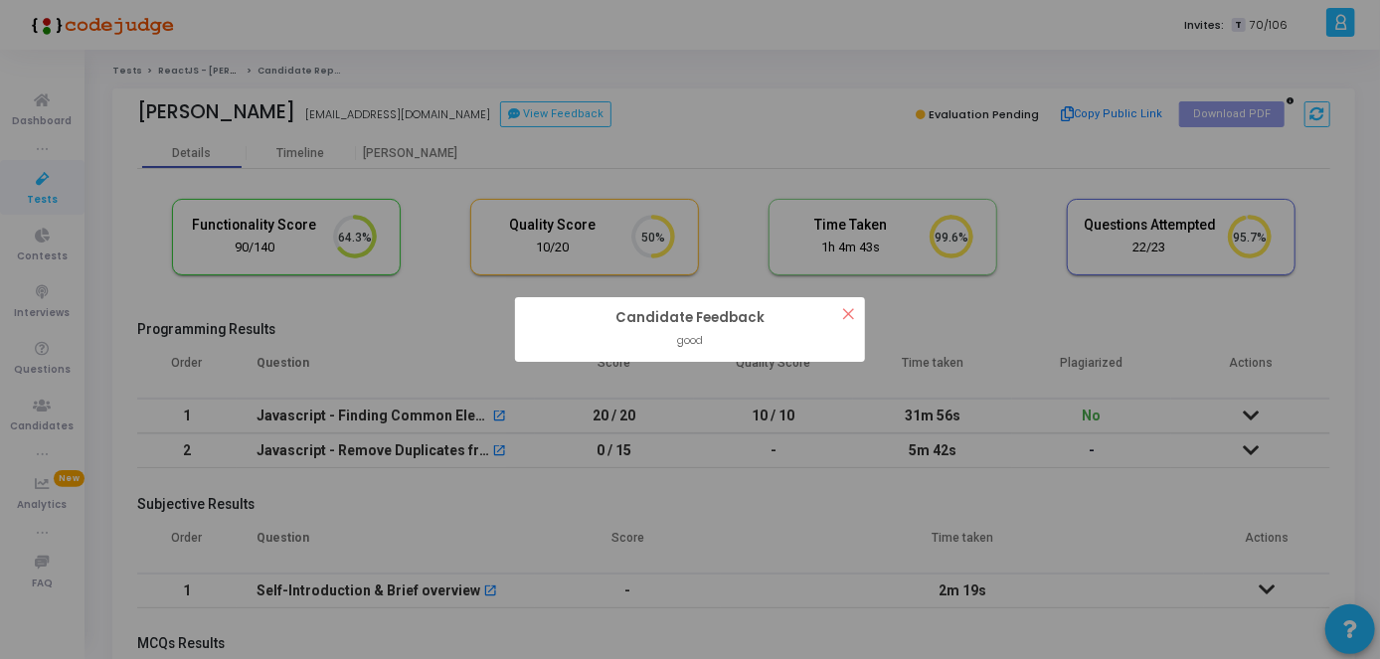
click at [850, 310] on button "×" at bounding box center [848, 313] width 33 height 33
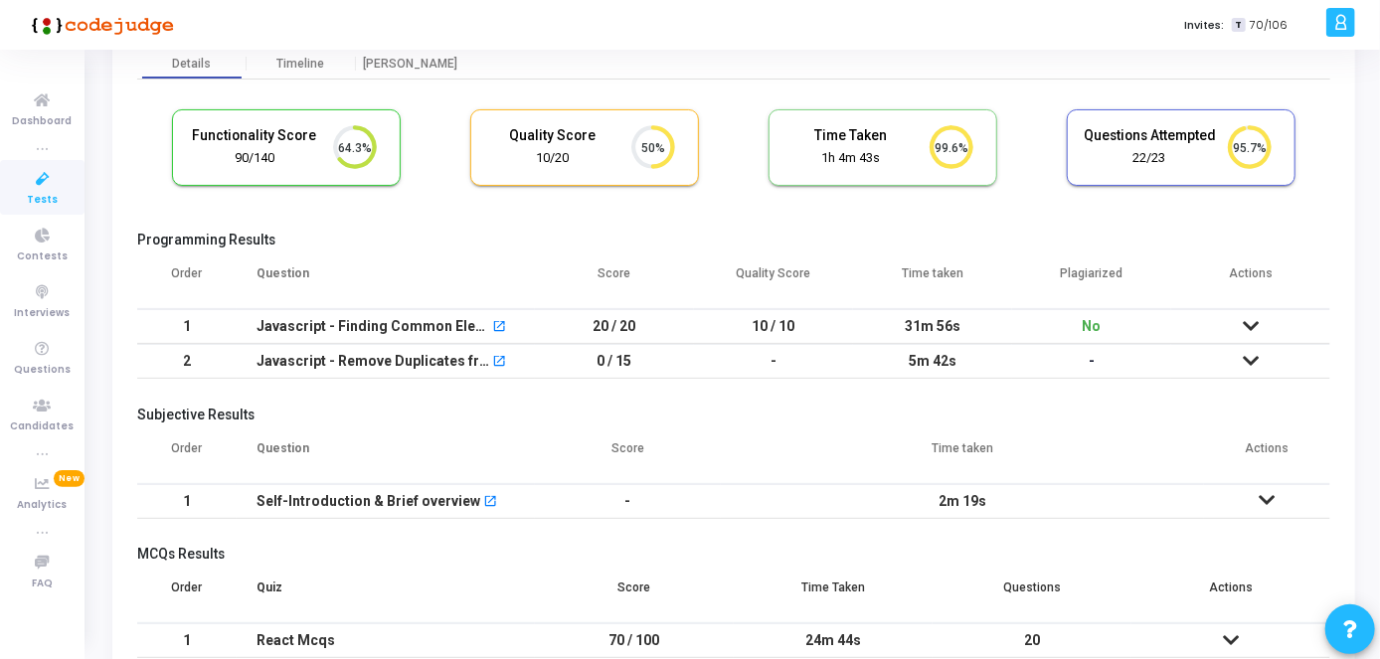
scroll to position [193, 0]
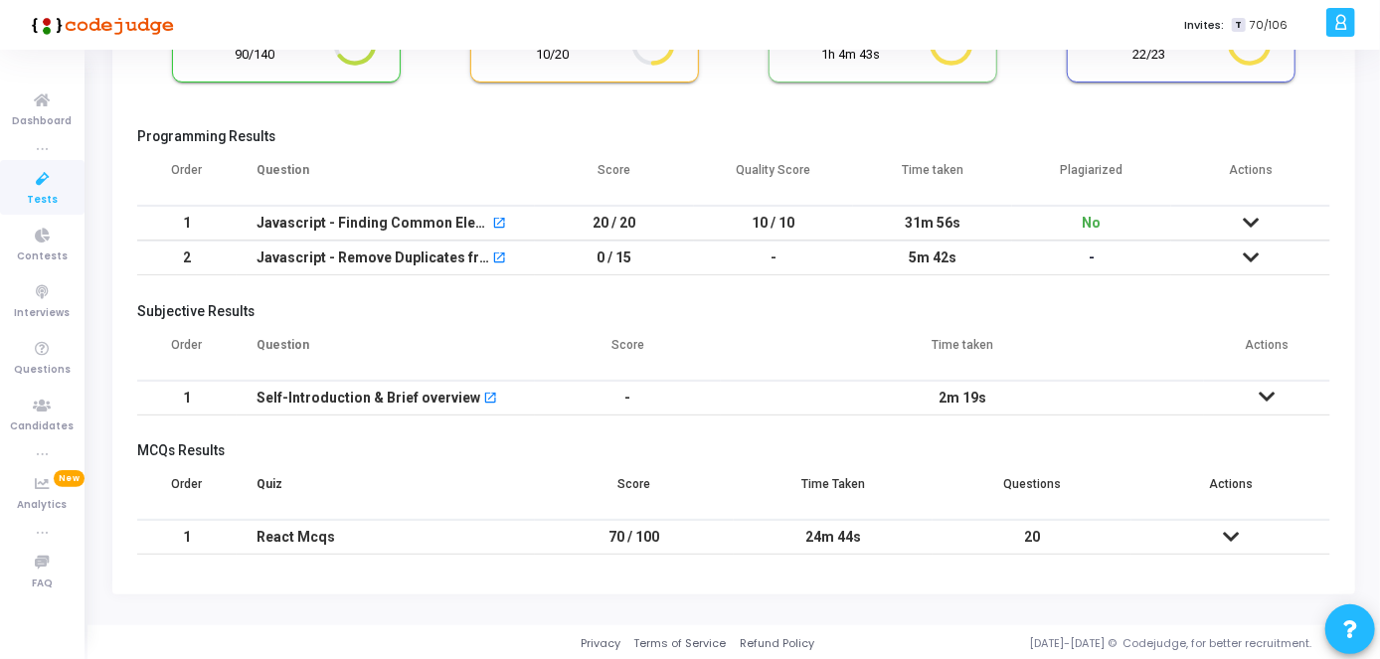
click at [1254, 386] on td at bounding box center [1267, 398] width 126 height 35
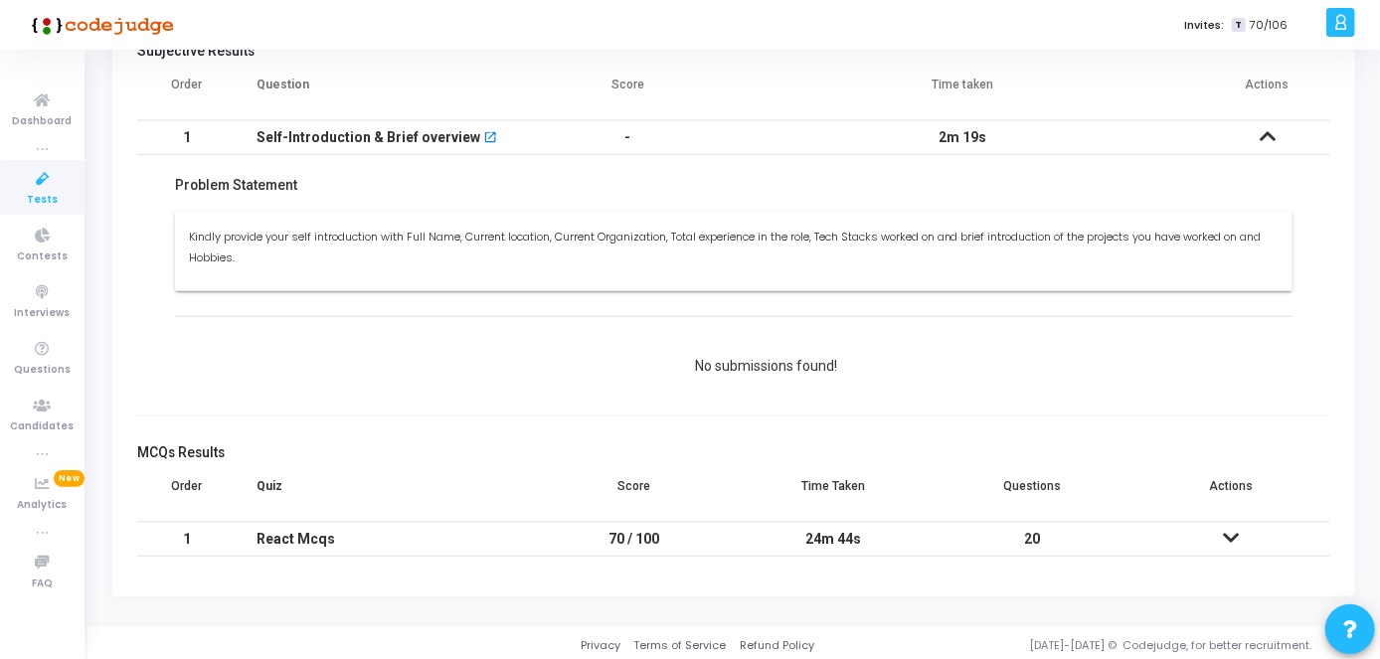
scroll to position [0, 0]
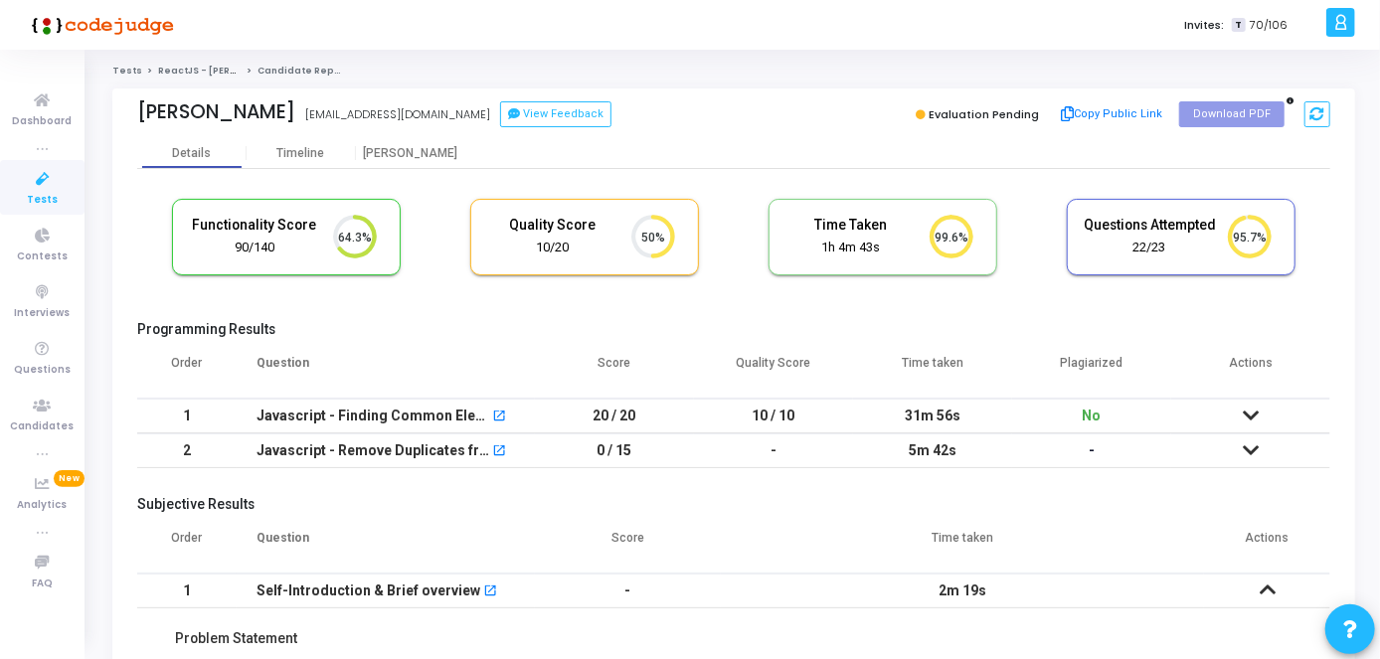
click at [53, 194] on span "Tests" at bounding box center [42, 200] width 31 height 17
